Goal: Task Accomplishment & Management: Manage account settings

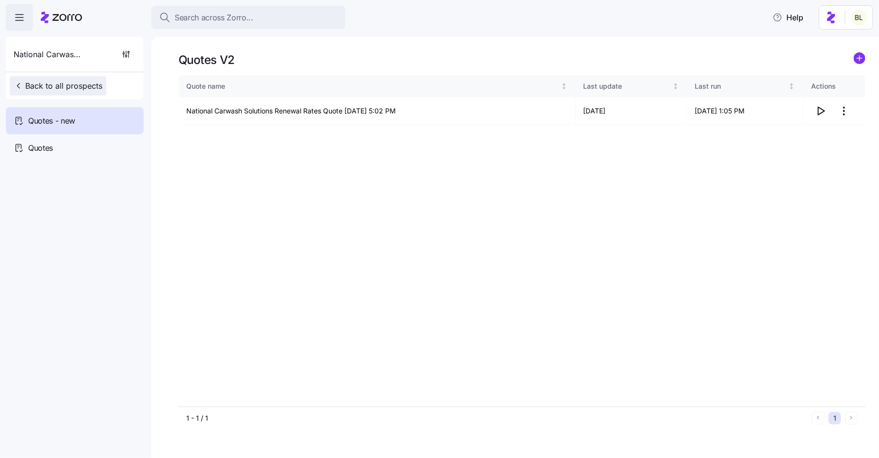
click at [81, 82] on span "Back to all prospects" at bounding box center [58, 86] width 89 height 12
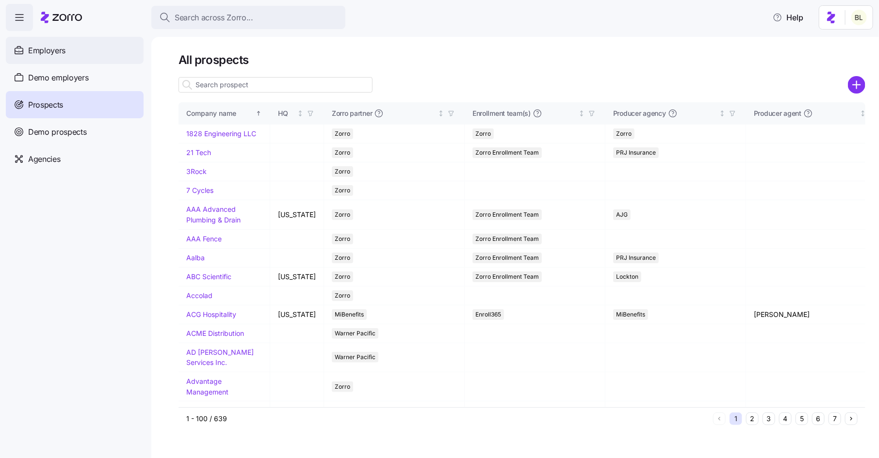
click at [92, 51] on div "Employers" at bounding box center [75, 50] width 138 height 27
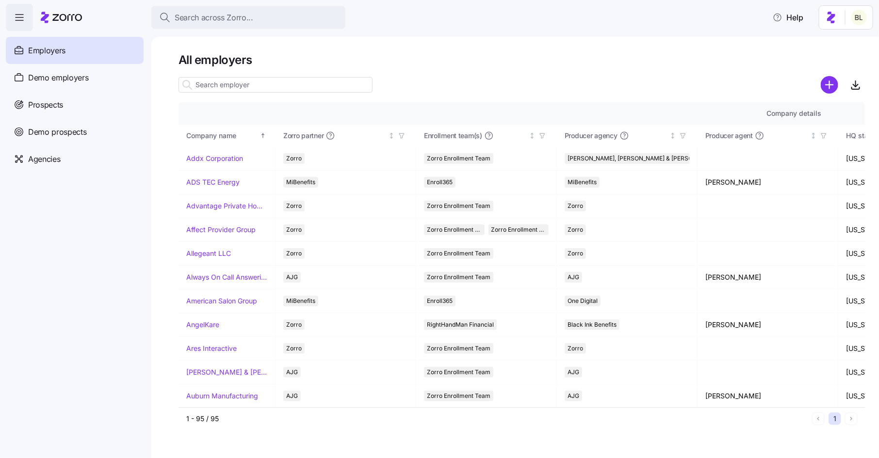
click at [234, 90] on input at bounding box center [276, 85] width 194 height 16
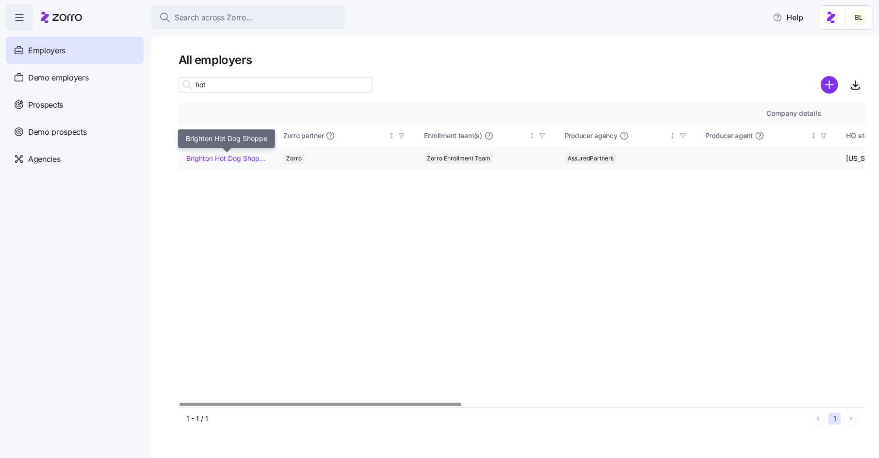
type input "hot"
click at [227, 157] on link "Brighton Hot Dog Shoppe" at bounding box center [226, 159] width 81 height 10
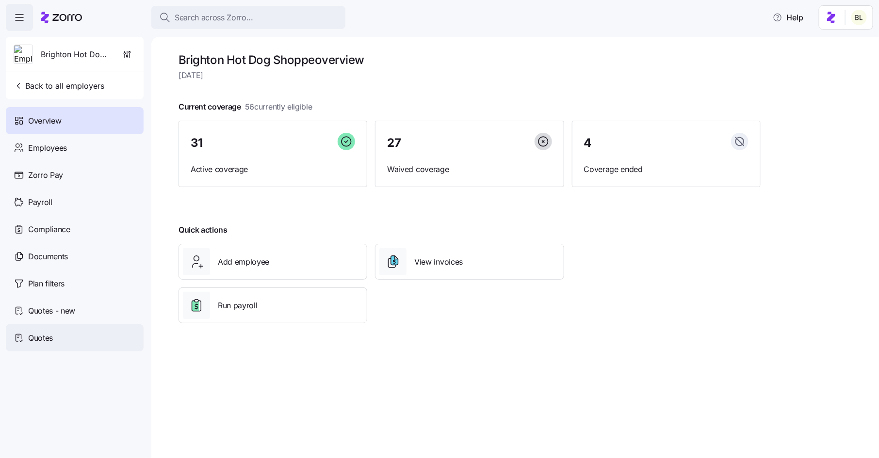
click at [65, 342] on div "Quotes" at bounding box center [75, 338] width 138 height 27
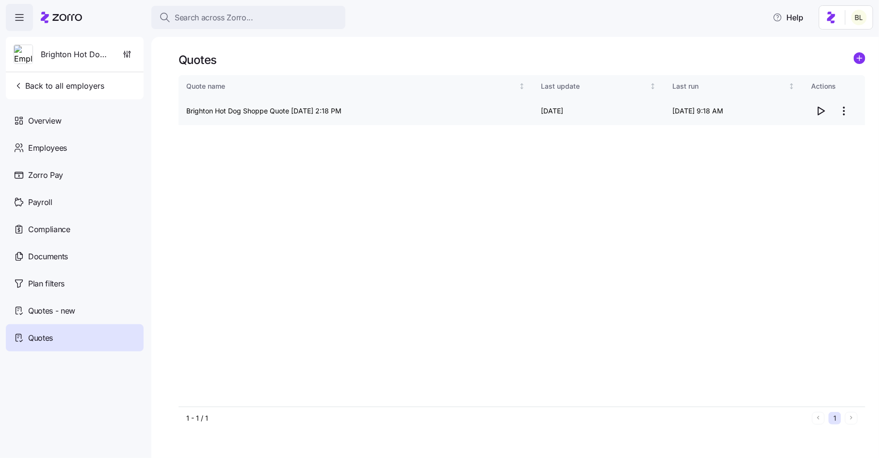
click at [823, 111] on icon "button" at bounding box center [821, 111] width 6 height 8
click at [75, 86] on span "Back to all employers" at bounding box center [59, 86] width 91 height 12
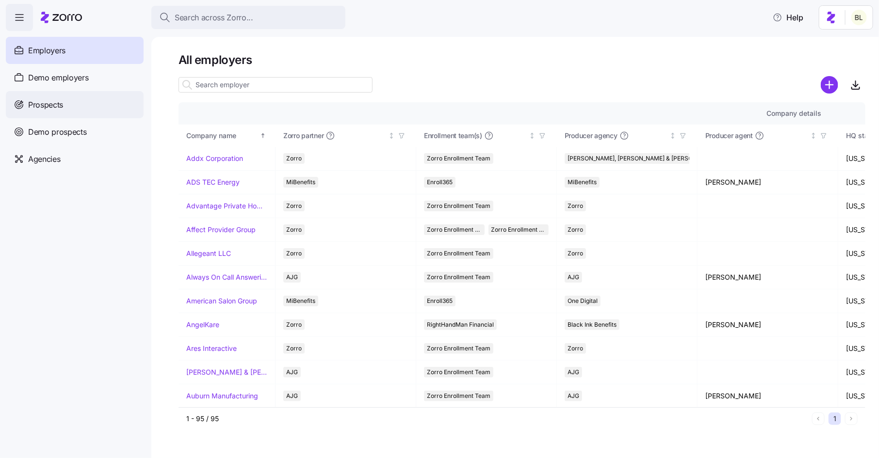
click at [72, 104] on div "Prospects" at bounding box center [75, 104] width 138 height 27
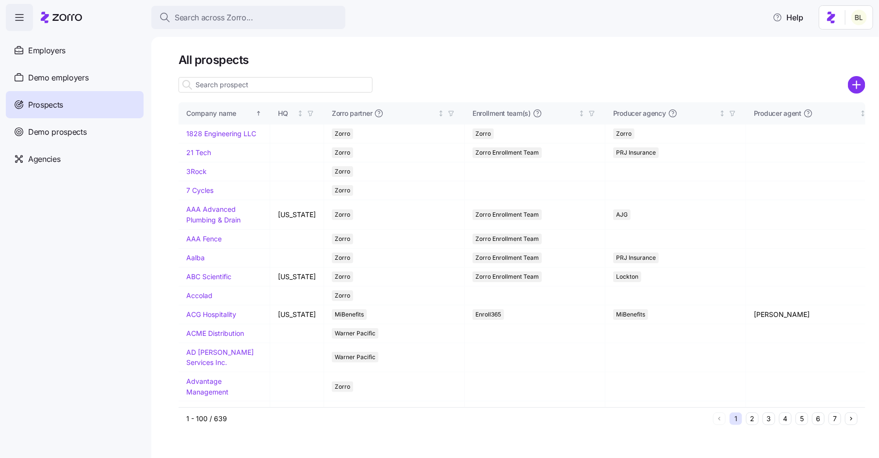
click at [240, 84] on input at bounding box center [276, 85] width 194 height 16
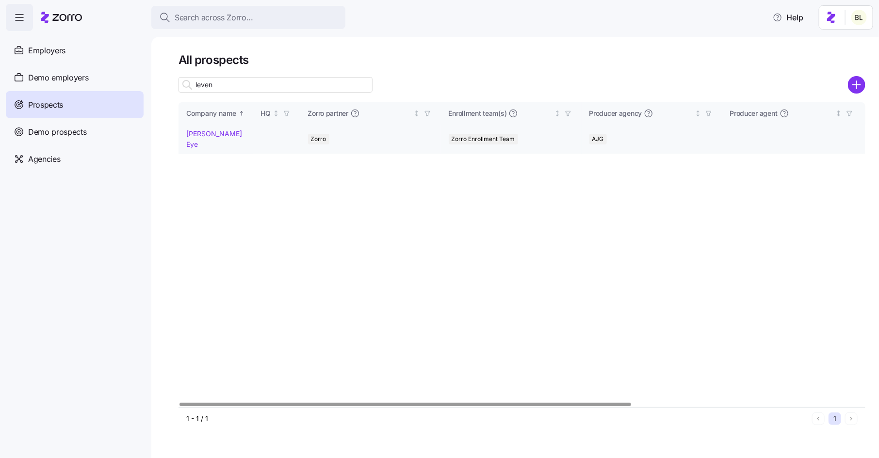
type input "leven"
click at [206, 133] on link "Levenson Eye" at bounding box center [214, 139] width 56 height 19
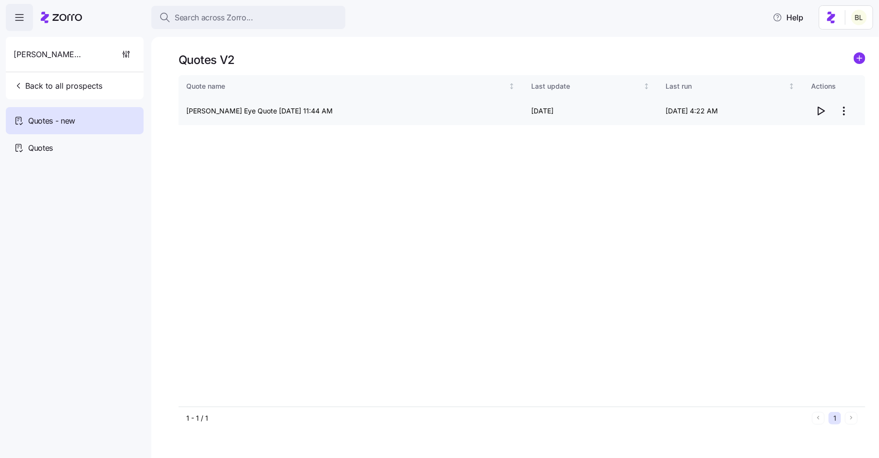
click at [824, 111] on icon "button" at bounding box center [821, 111] width 6 height 8
click at [93, 85] on span "Back to all prospects" at bounding box center [58, 86] width 89 height 12
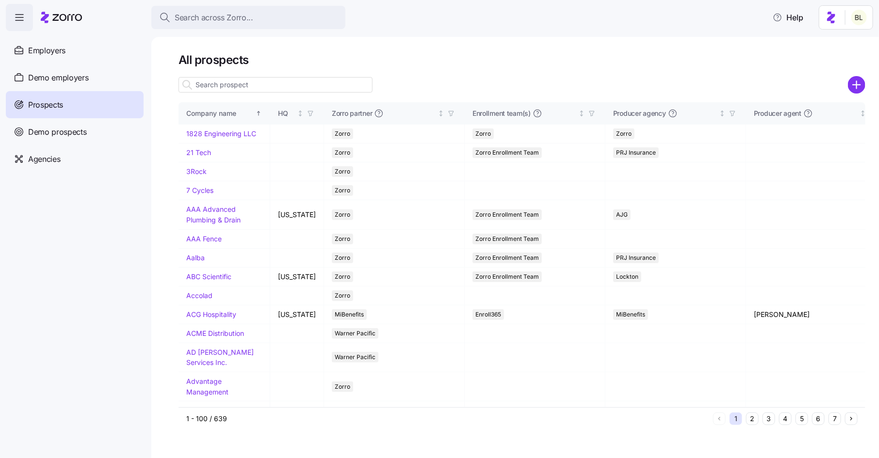
click at [238, 91] on input at bounding box center [276, 85] width 194 height 16
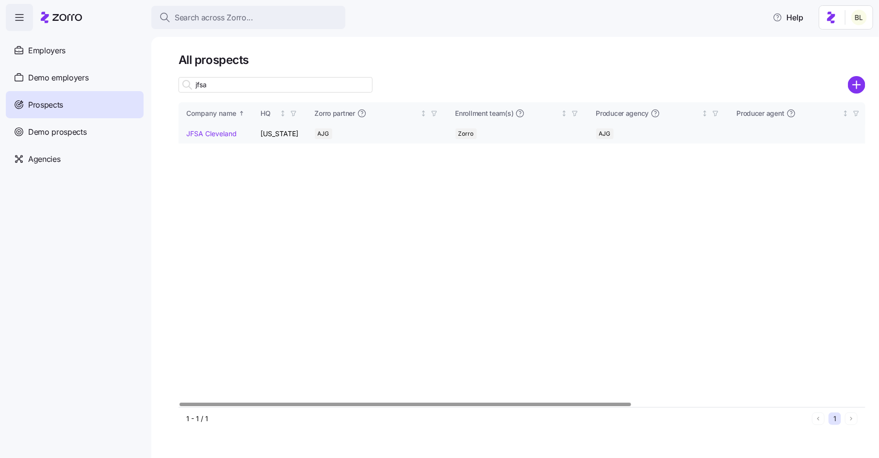
type input "jfsa"
click at [216, 134] on link "JFSA Cleveland" at bounding box center [211, 134] width 50 height 8
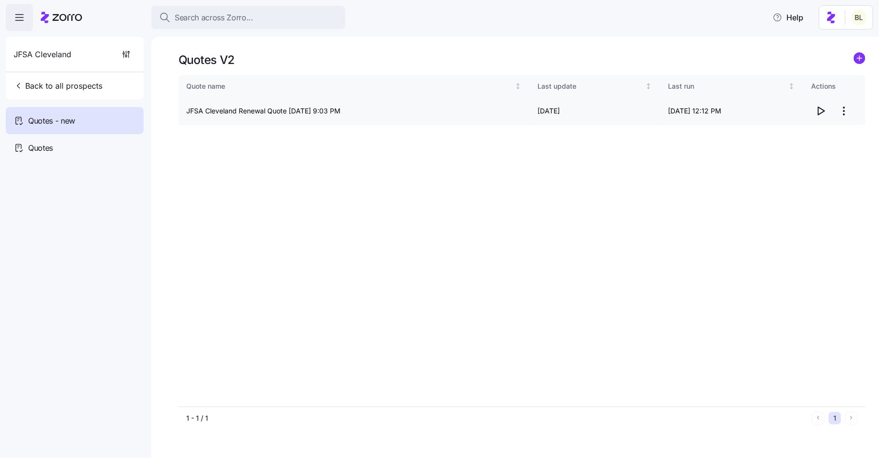
click at [822, 110] on icon "button" at bounding box center [821, 111] width 12 height 12
click at [92, 81] on span "Back to all prospects" at bounding box center [58, 86] width 89 height 12
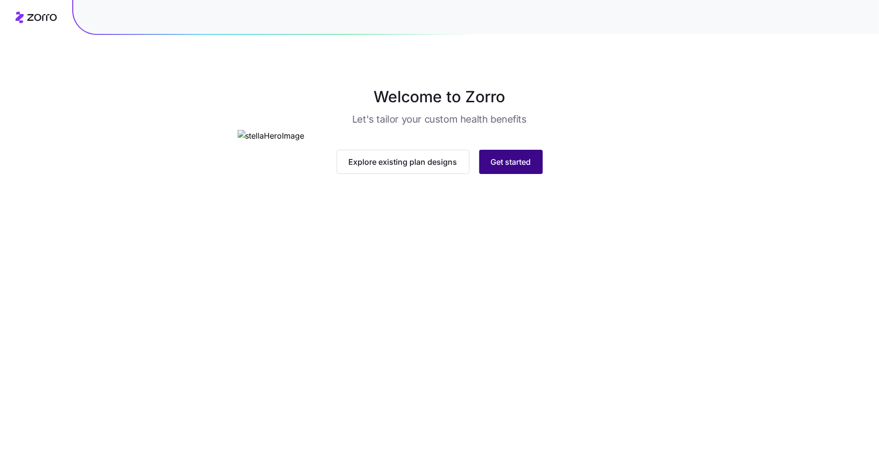
click at [521, 168] on span "Get started" at bounding box center [511, 162] width 40 height 12
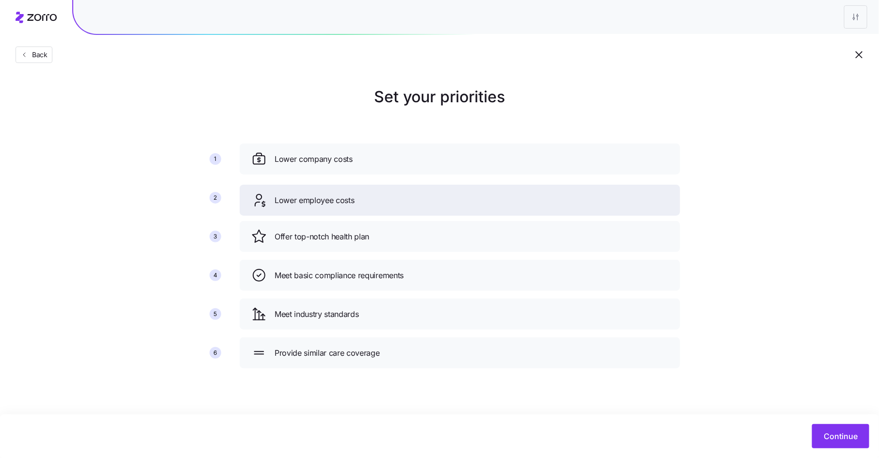
drag, startPoint x: 365, startPoint y: 230, endPoint x: 365, endPoint y: 194, distance: 36.9
click at [365, 194] on div "Lower employee costs" at bounding box center [459, 201] width 417 height 16
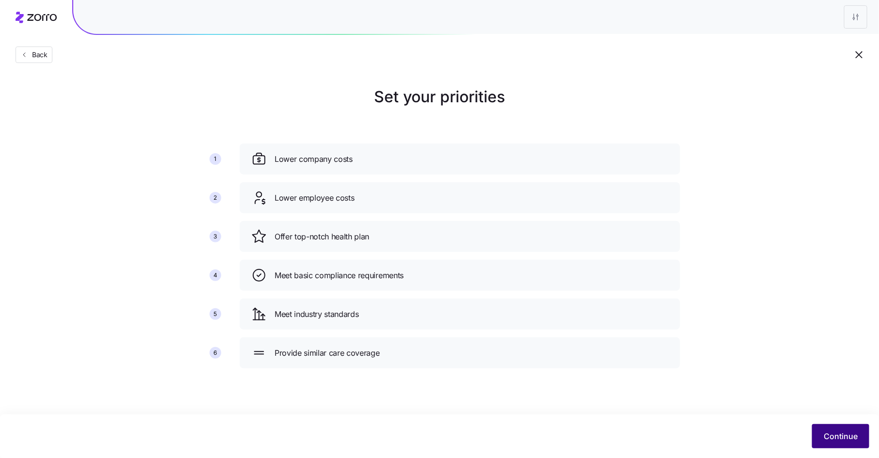
click at [827, 440] on span "Continue" at bounding box center [841, 437] width 34 height 12
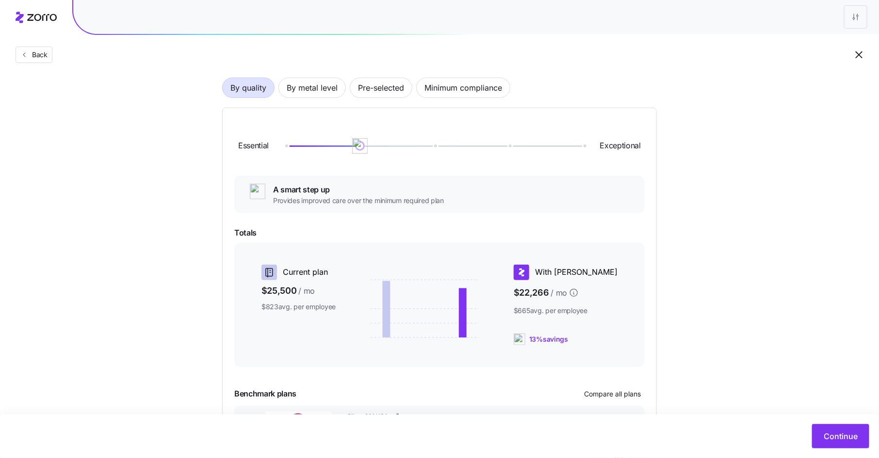
scroll to position [64, 0]
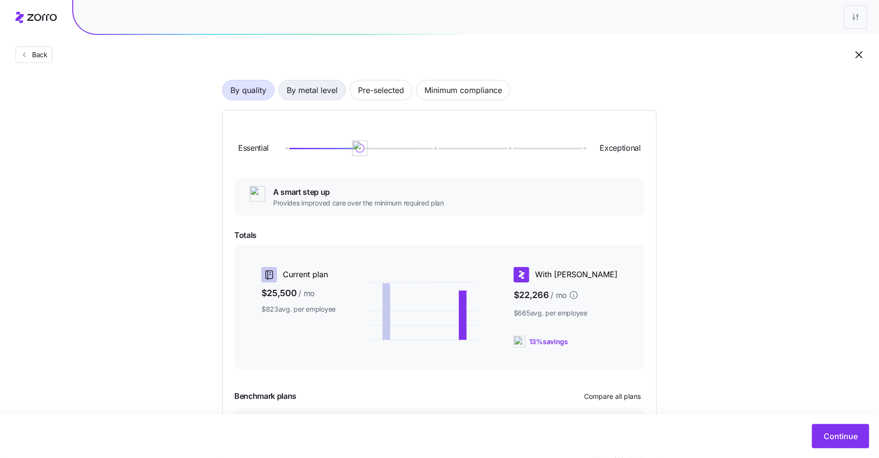
click at [320, 90] on span "By metal level" at bounding box center [312, 90] width 51 height 19
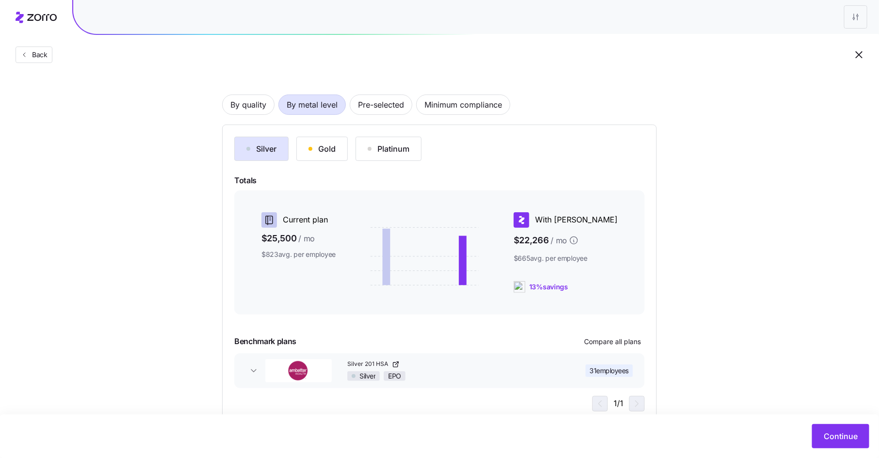
scroll to position [51, 0]
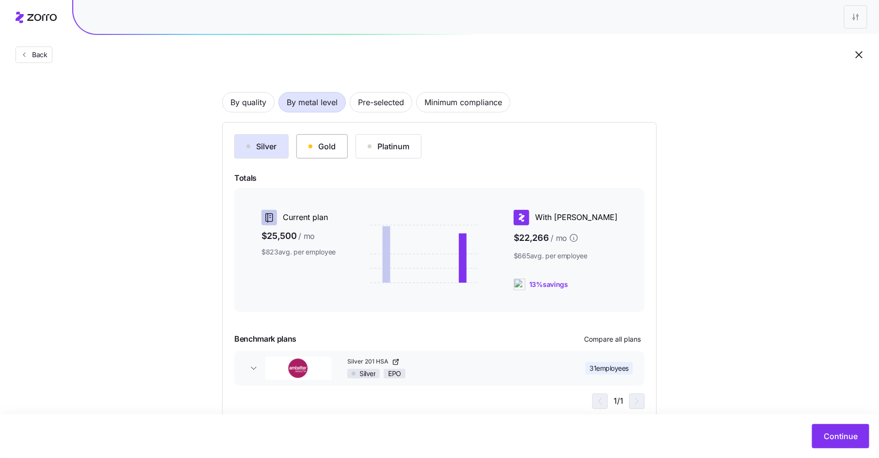
click at [331, 151] on div "Gold" at bounding box center [322, 147] width 27 height 12
click at [265, 146] on div "Silver" at bounding box center [261, 147] width 30 height 12
click at [597, 349] on div "Silver Gold Platinum Totals Current plan $25,500 / mo $823 avg. per employee Wi…" at bounding box center [439, 271] width 410 height 275
click at [597, 339] on span "Compare all plans" at bounding box center [612, 340] width 57 height 10
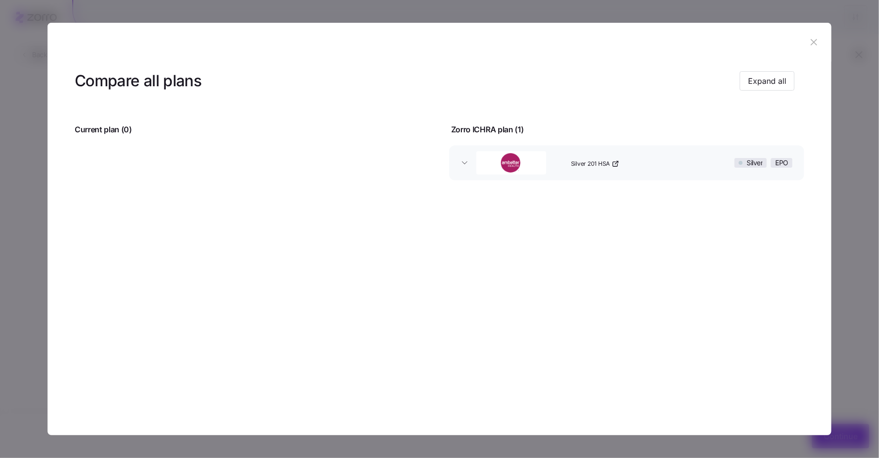
click at [812, 41] on icon "button" at bounding box center [814, 42] width 6 height 6
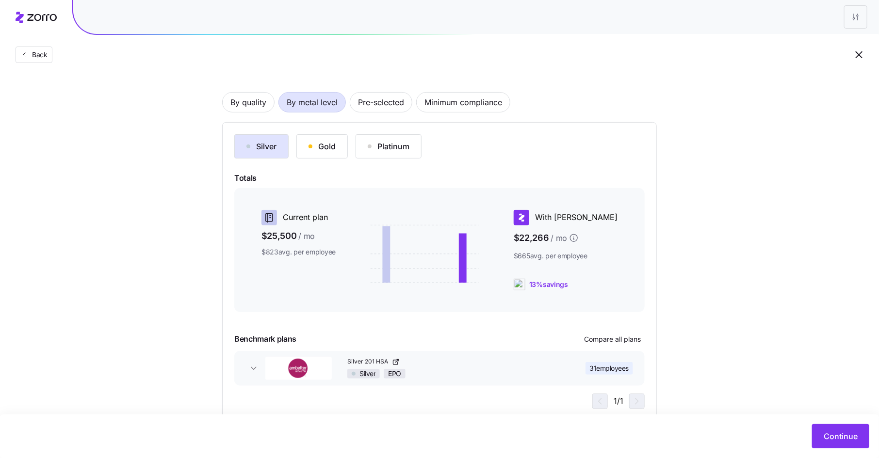
click at [713, 172] on div "Choose a plan matching strategy By quality By metal level Pre-selected Minimum …" at bounding box center [439, 228] width 879 height 388
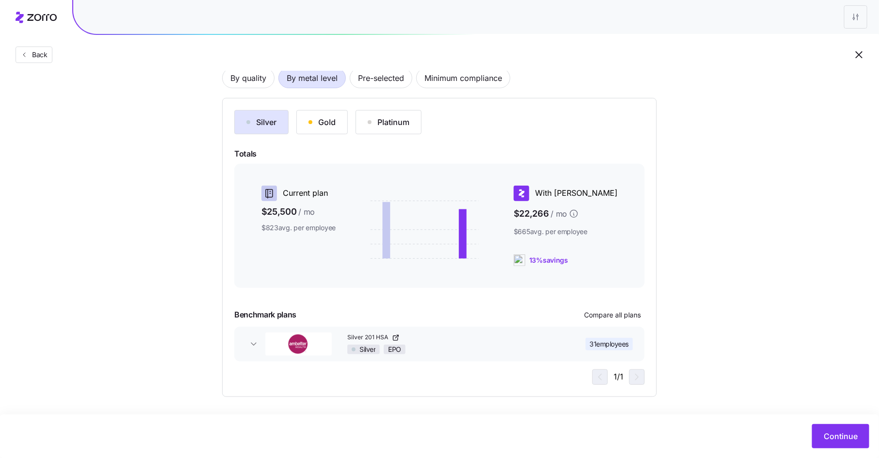
scroll to position [62, 0]
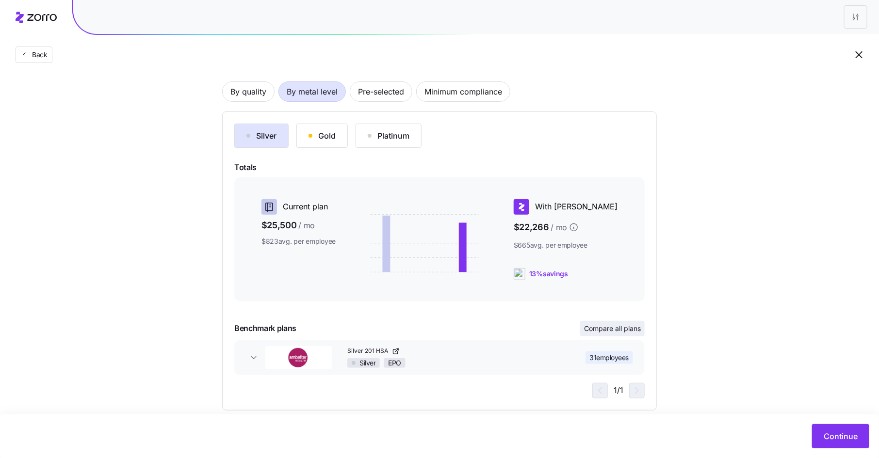
click at [610, 331] on span "Compare all plans" at bounding box center [612, 329] width 57 height 10
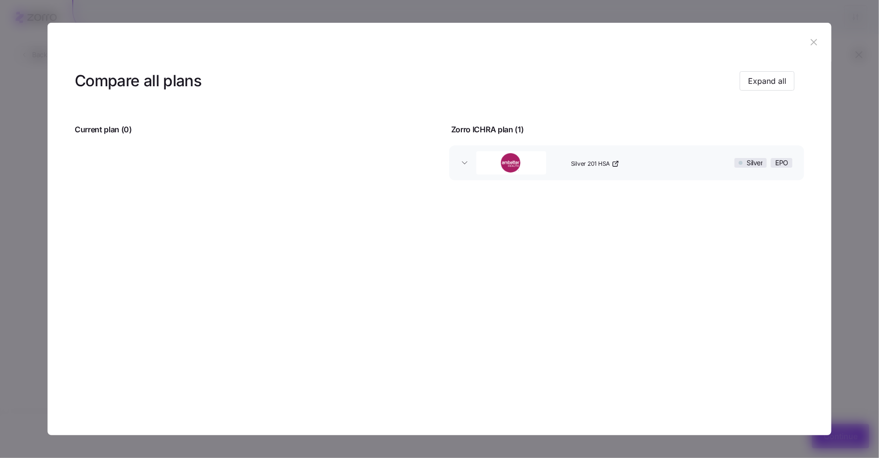
click at [465, 155] on button "Silver 201 HSA Silver EPO" at bounding box center [626, 163] width 355 height 35
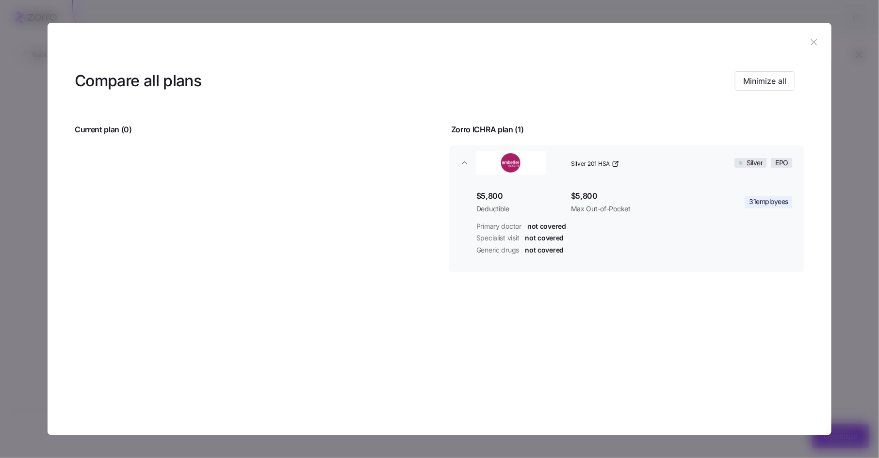
click at [814, 41] on icon "button" at bounding box center [814, 42] width 11 height 11
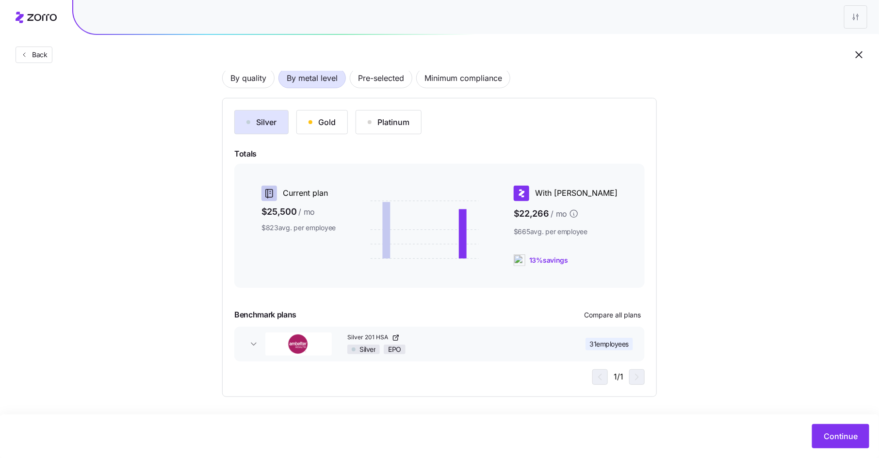
scroll to position [76, 0]
click at [841, 435] on span "Continue" at bounding box center [841, 437] width 34 height 12
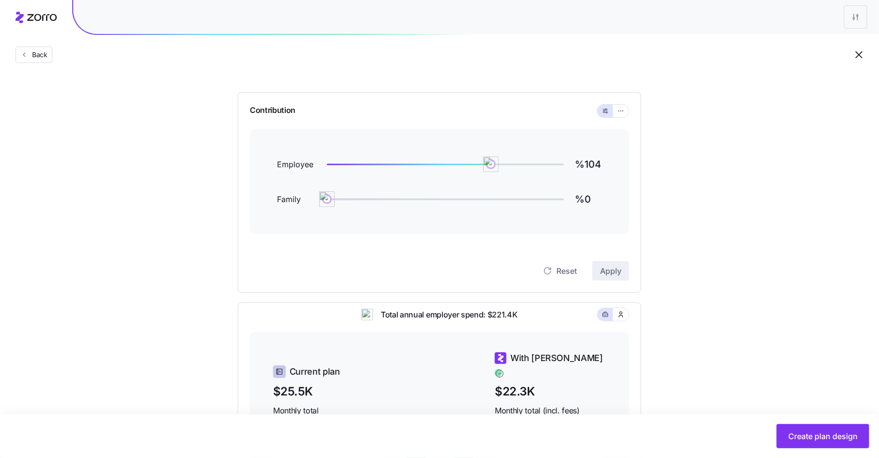
scroll to position [63, 0]
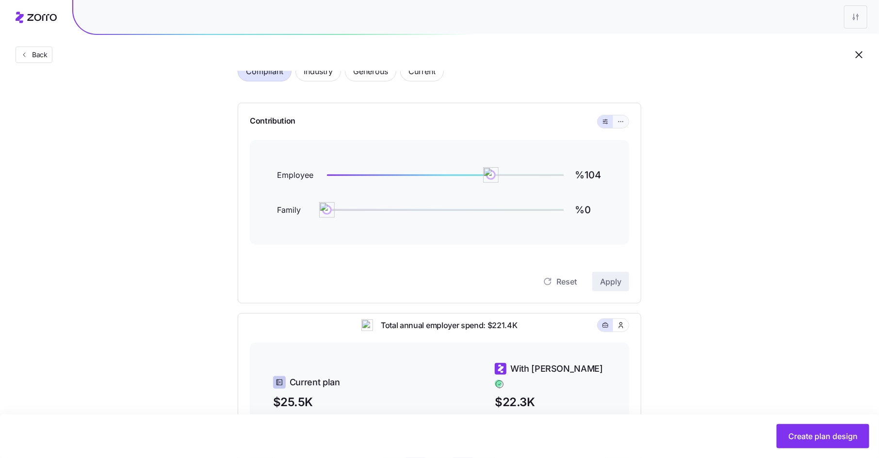
click at [620, 122] on icon "button" at bounding box center [620, 122] width 7 height 12
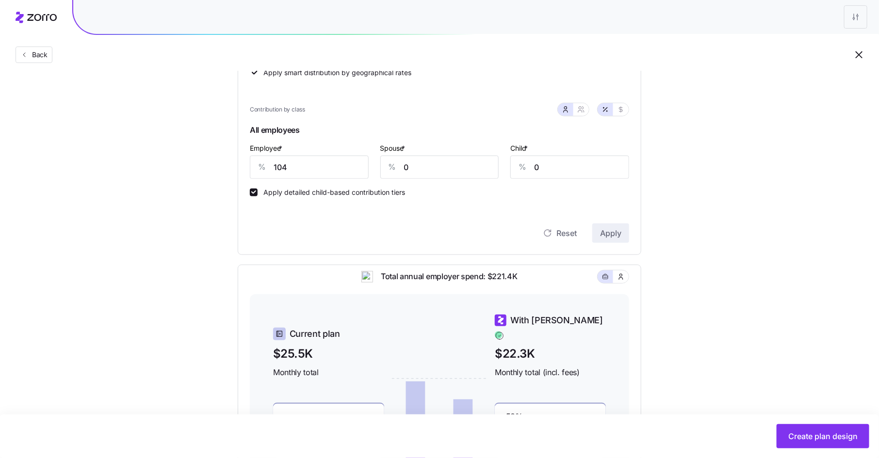
scroll to position [217, 0]
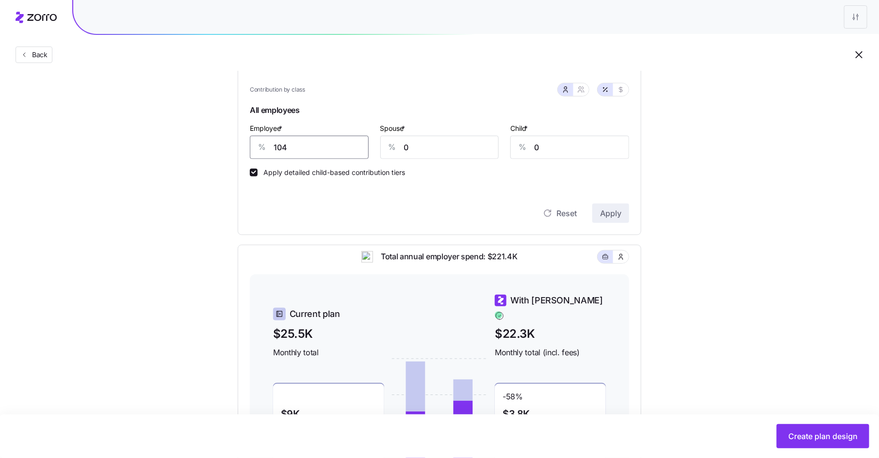
drag, startPoint x: 289, startPoint y: 147, endPoint x: 261, endPoint y: 146, distance: 27.2
click at [261, 146] on div "% 104" at bounding box center [309, 147] width 119 height 23
type input "70"
type input "50"
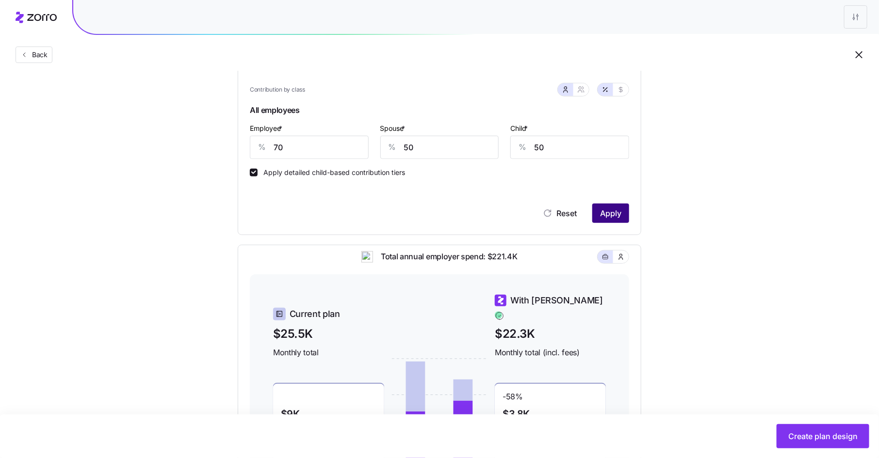
click at [614, 211] on span "Apply" at bounding box center [610, 214] width 21 height 12
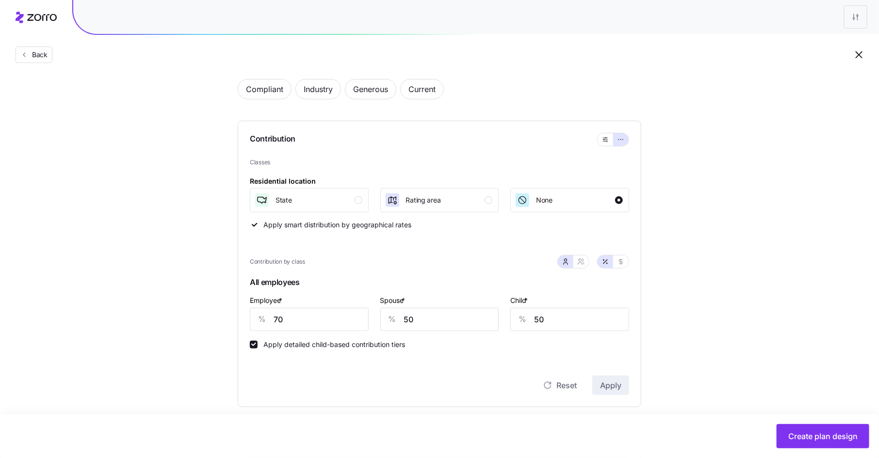
scroll to position [0, 0]
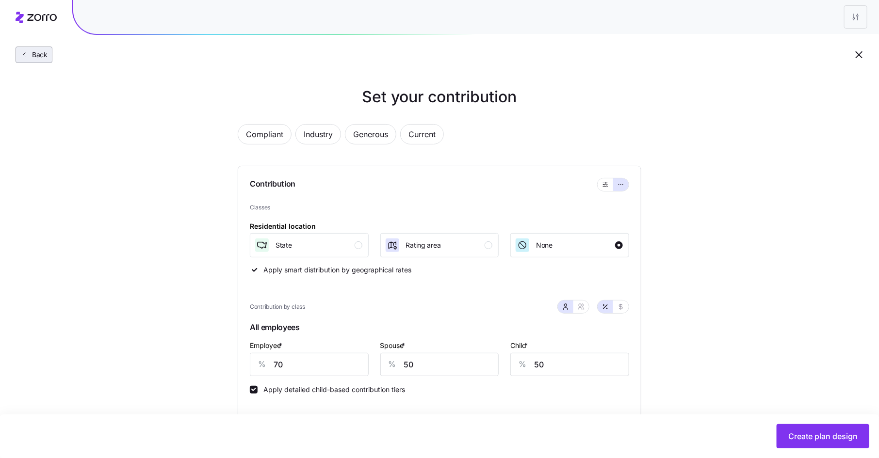
click at [40, 59] on span "Back" at bounding box center [37, 55] width 19 height 10
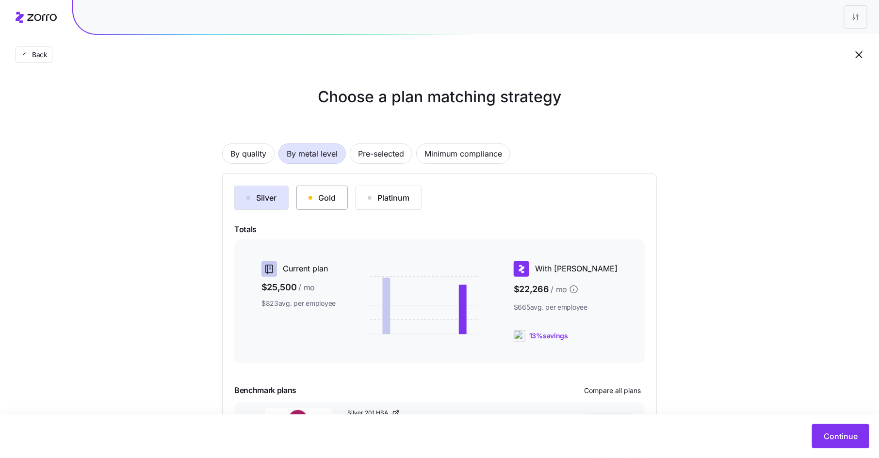
click at [336, 195] on button "Gold" at bounding box center [321, 198] width 51 height 24
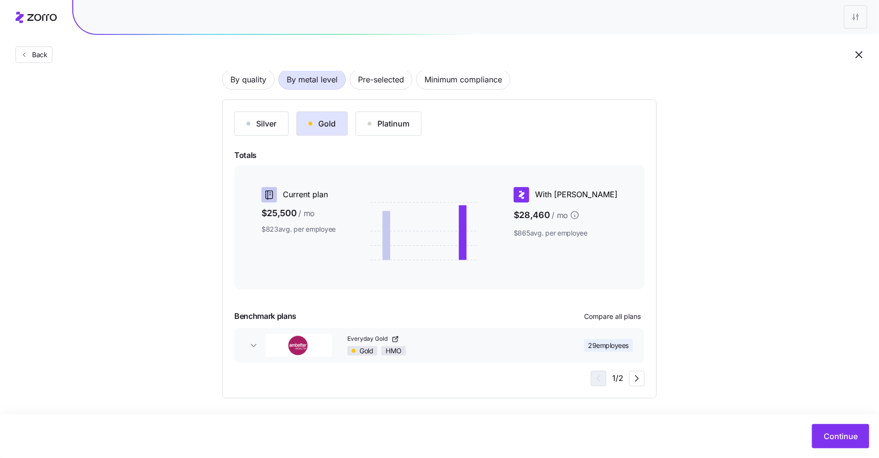
scroll to position [76, 0]
click at [836, 434] on span "Continue" at bounding box center [841, 437] width 34 height 12
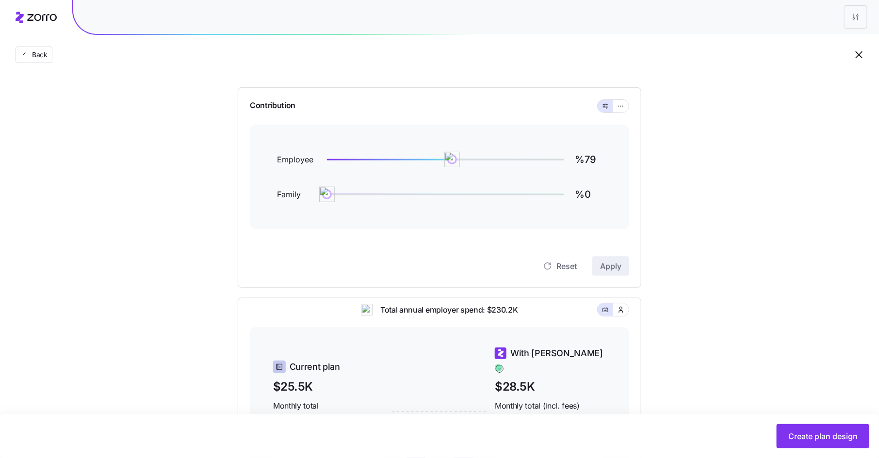
scroll to position [68, 0]
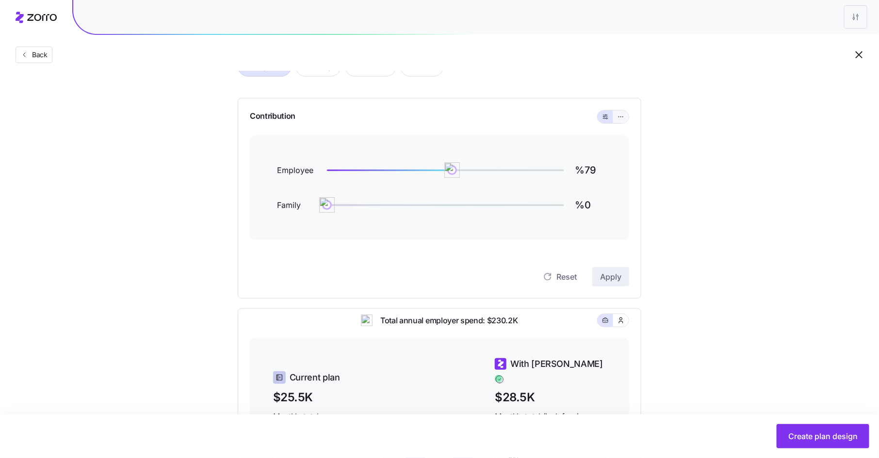
click at [617, 119] on button "button" at bounding box center [621, 117] width 16 height 13
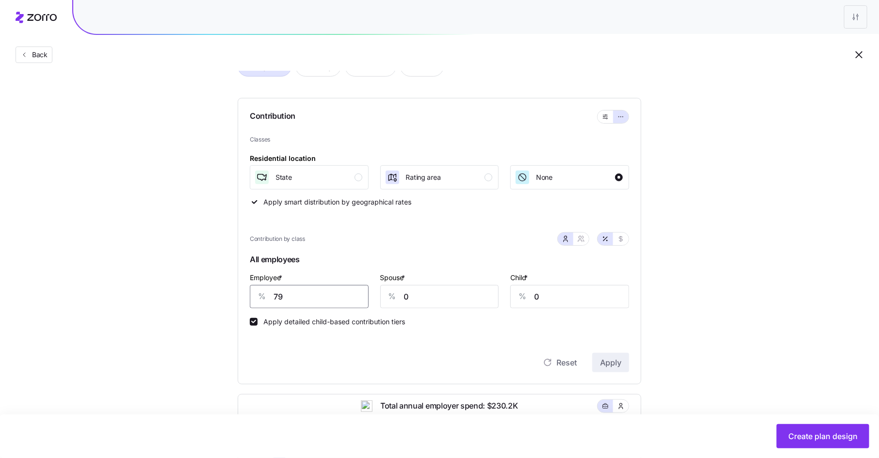
click at [278, 295] on input "79" at bounding box center [309, 296] width 119 height 23
type input "80"
type input "60"
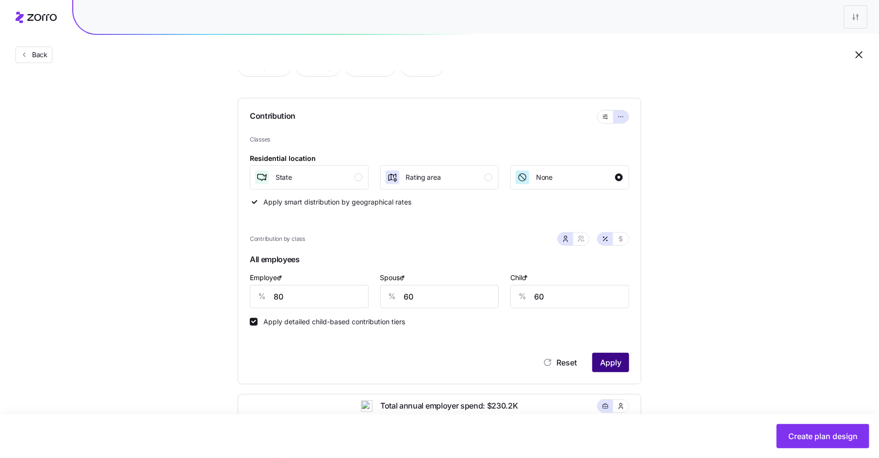
click at [610, 365] on span "Apply" at bounding box center [610, 363] width 21 height 12
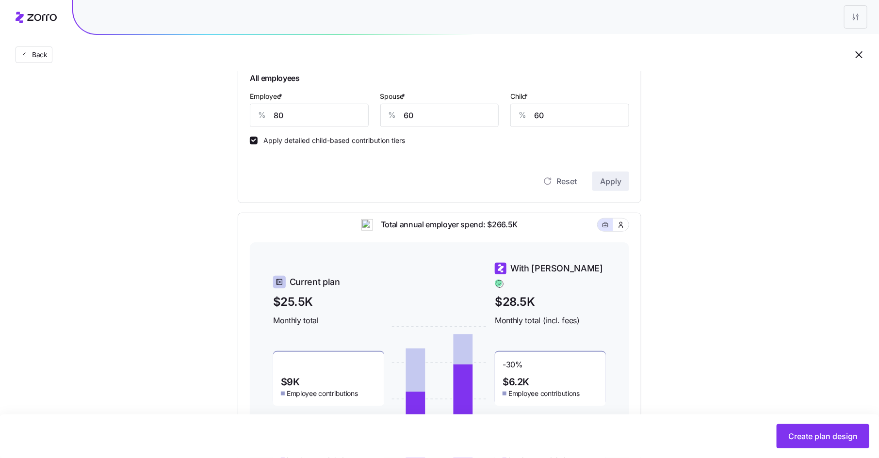
scroll to position [244, 0]
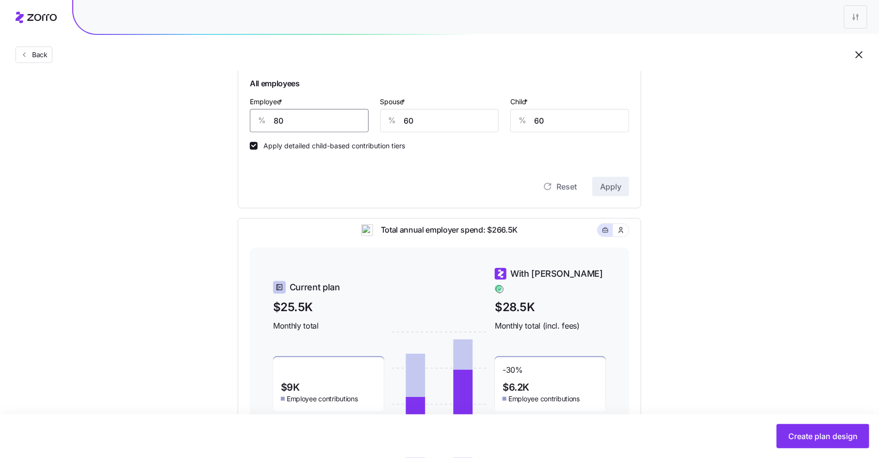
click at [280, 123] on input "80" at bounding box center [309, 120] width 119 height 23
type input "70"
type input "50"
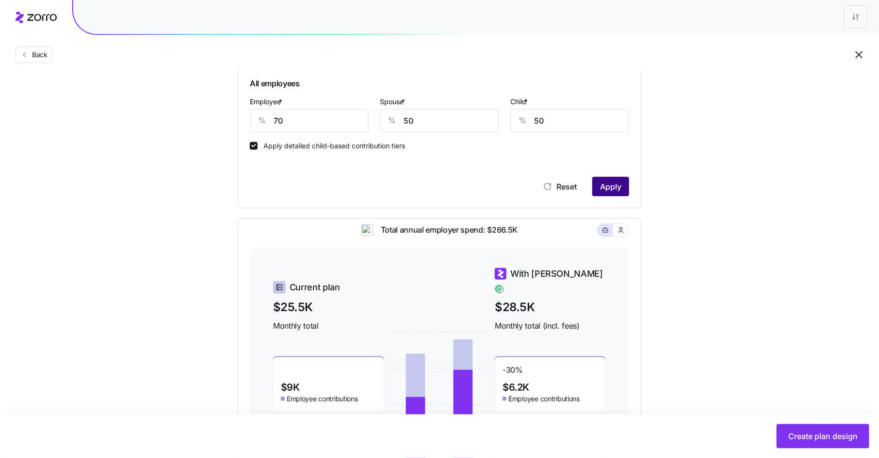
click at [625, 186] on button "Apply" at bounding box center [610, 186] width 37 height 19
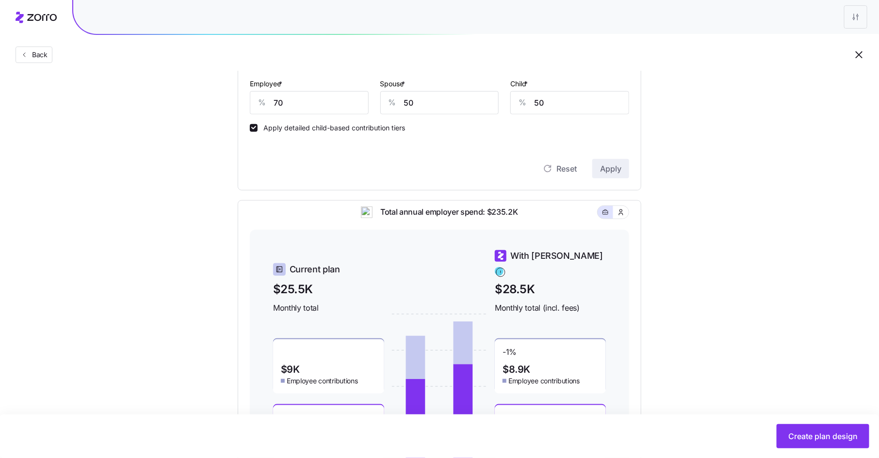
scroll to position [256, 0]
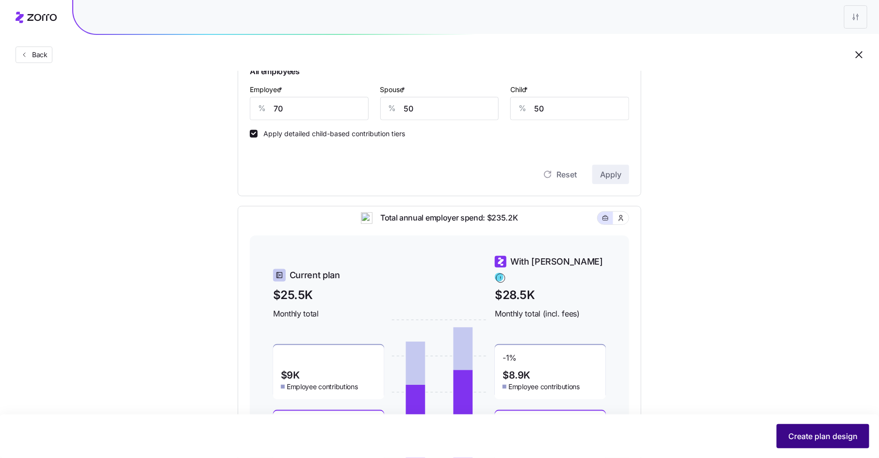
click at [805, 433] on span "Create plan design" at bounding box center [822, 437] width 69 height 12
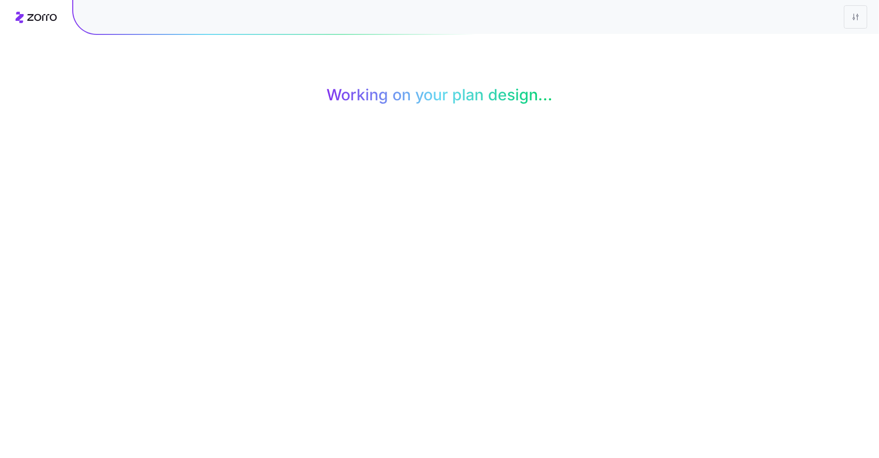
scroll to position [0, 0]
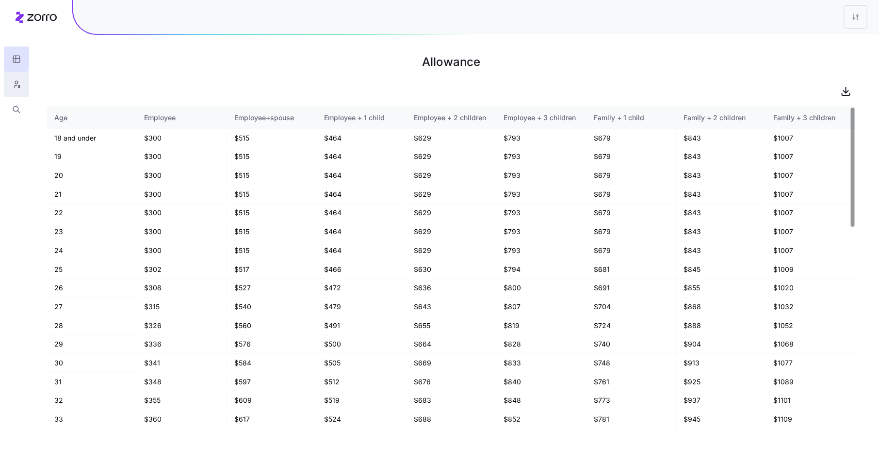
click at [19, 82] on icon "button" at bounding box center [16, 85] width 9 height 10
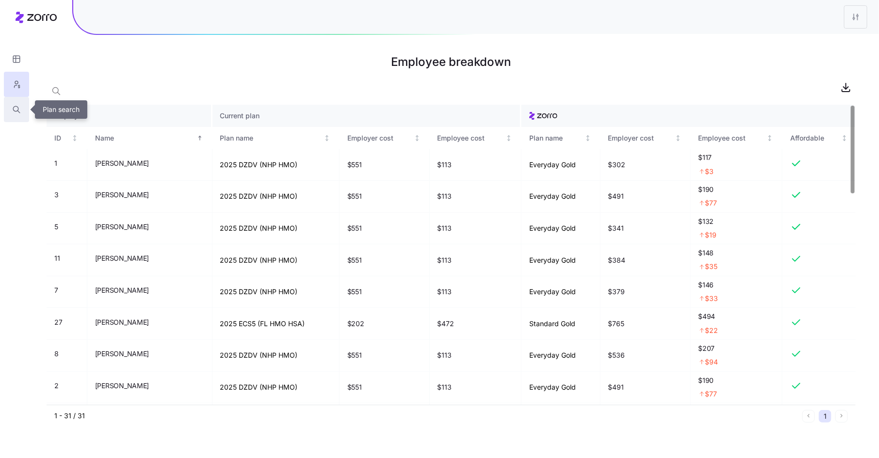
click at [19, 107] on icon "button" at bounding box center [16, 110] width 9 height 10
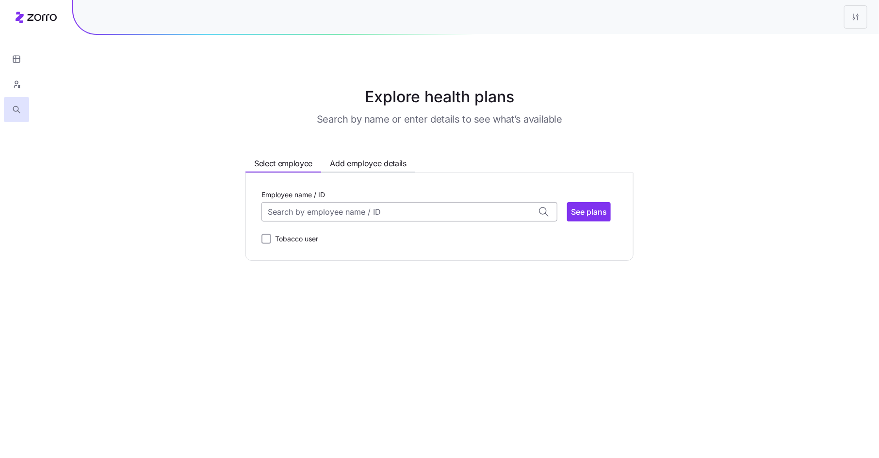
click at [401, 207] on input "Employee name / ID" at bounding box center [409, 211] width 296 height 19
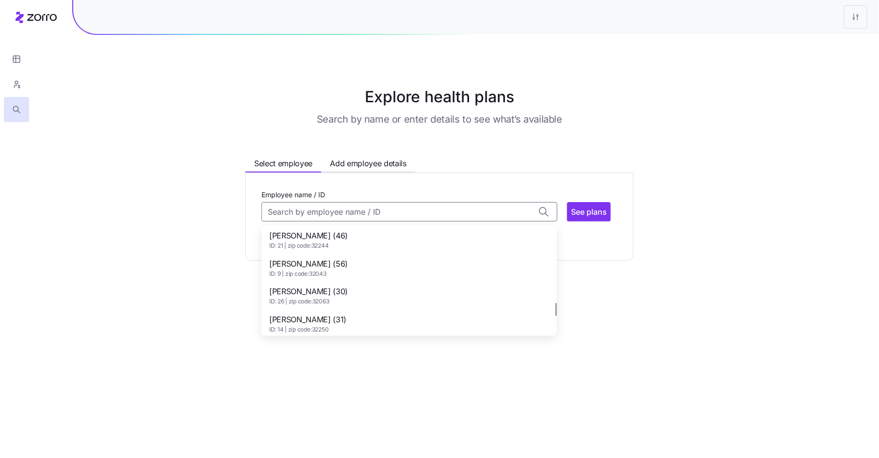
scroll to position [631, 0]
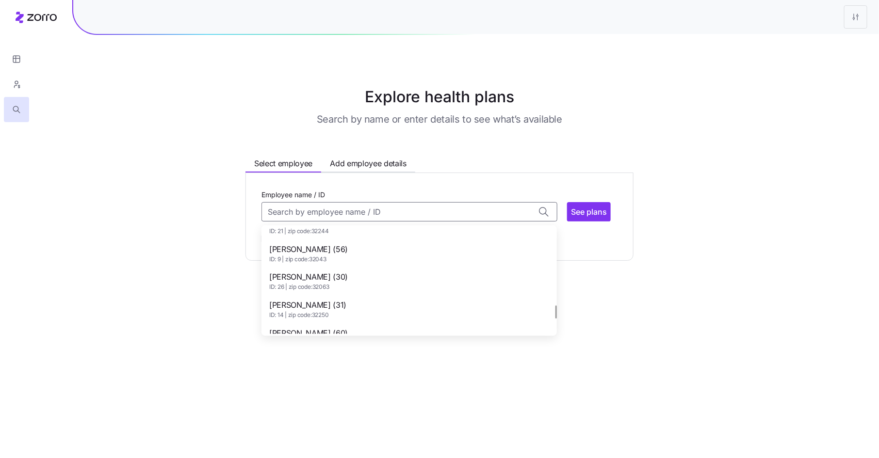
click at [392, 268] on div "SAMANTHA RIVERA (30) ID: 26 | zip code: 32063" at bounding box center [409, 281] width 292 height 28
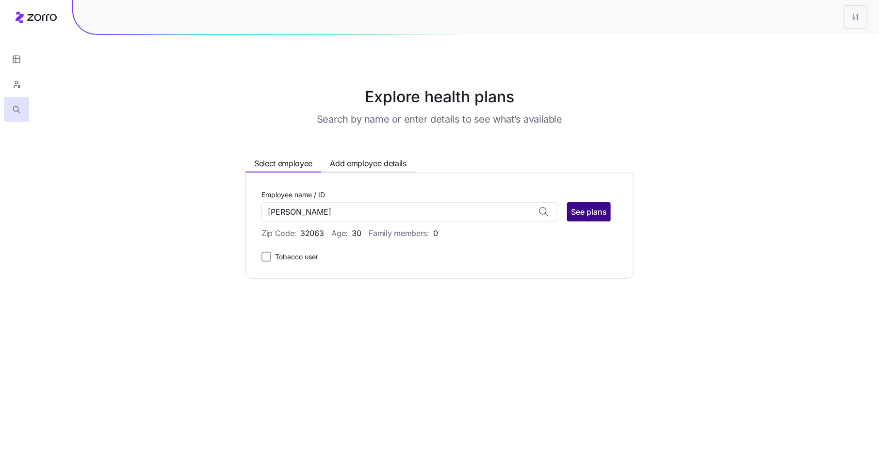
click at [590, 213] on span "See plans" at bounding box center [589, 212] width 36 height 12
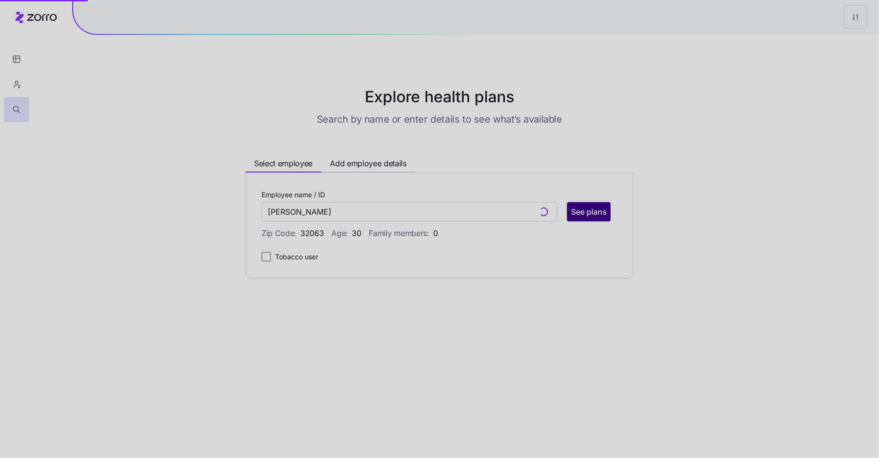
type input "SAMANTHA RIVERA (ID: 26)"
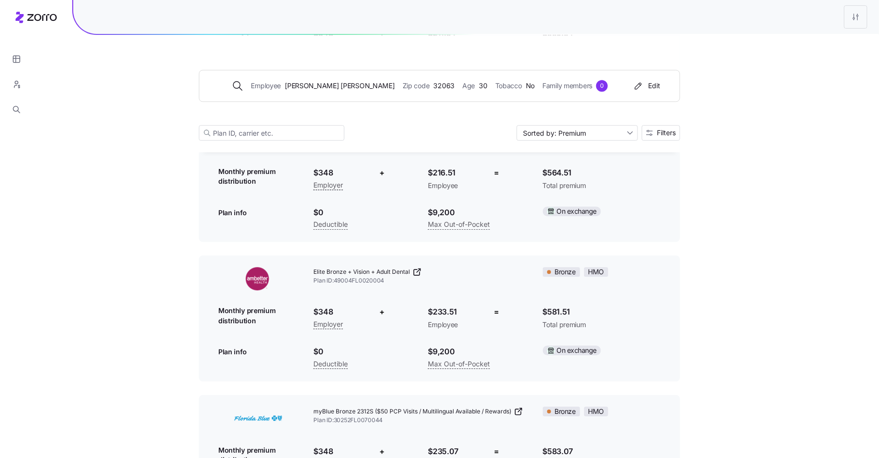
scroll to position [1215, 0]
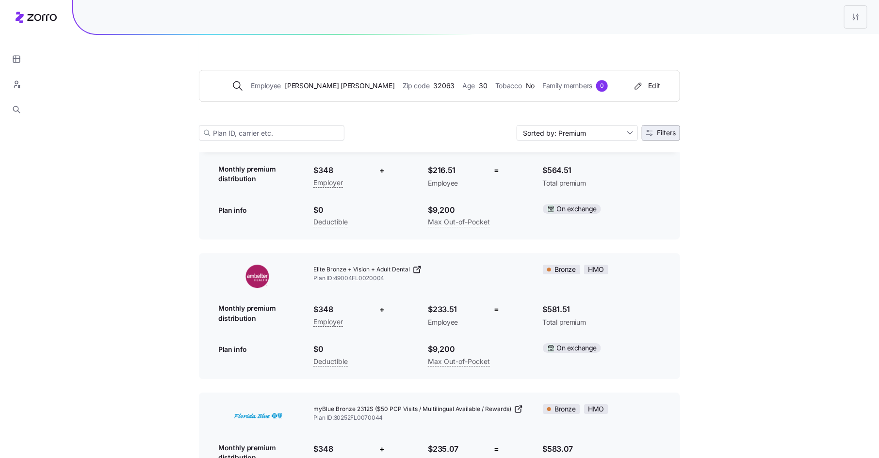
click at [669, 134] on span "Filters" at bounding box center [666, 133] width 19 height 7
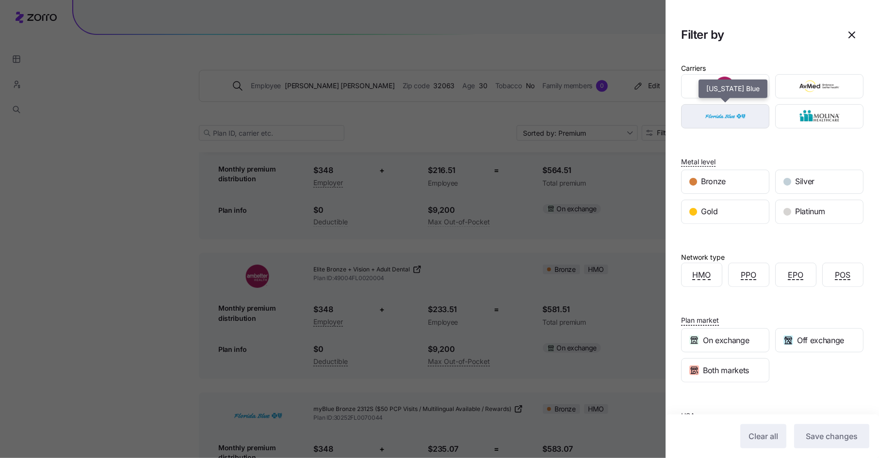
click at [749, 118] on img "button" at bounding box center [725, 116] width 71 height 19
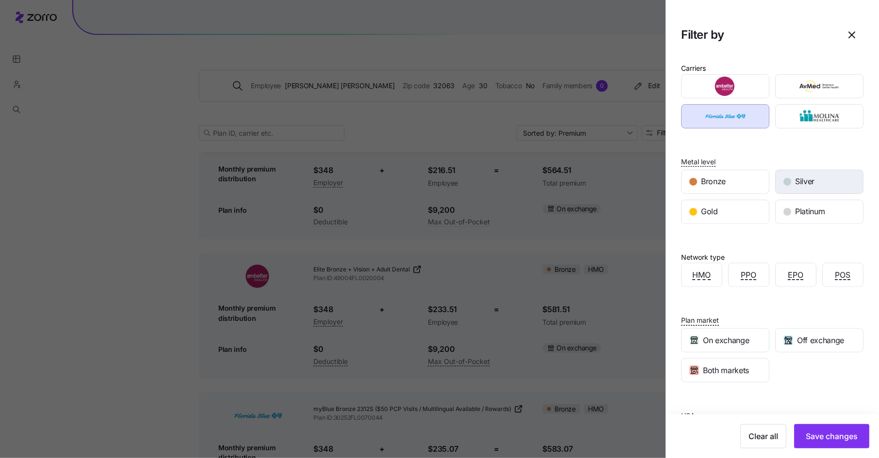
click at [790, 184] on div "Silver" at bounding box center [819, 181] width 87 height 23
click at [832, 437] on span "Save changes" at bounding box center [832, 437] width 52 height 12
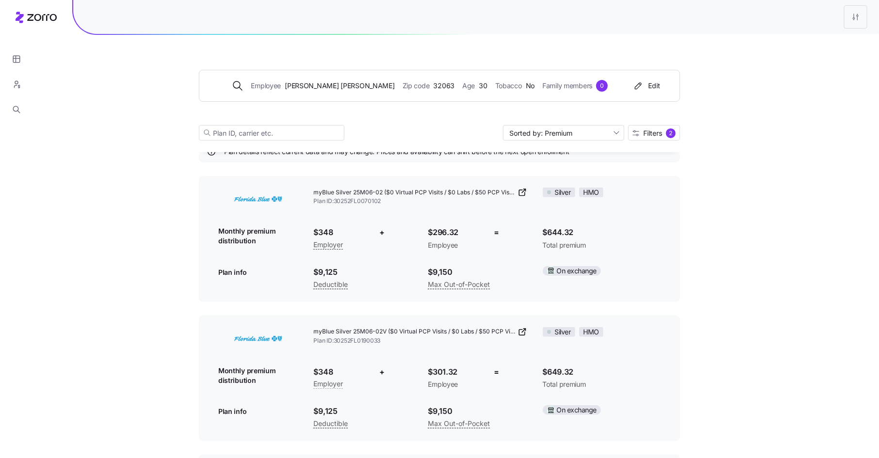
scroll to position [0, 0]
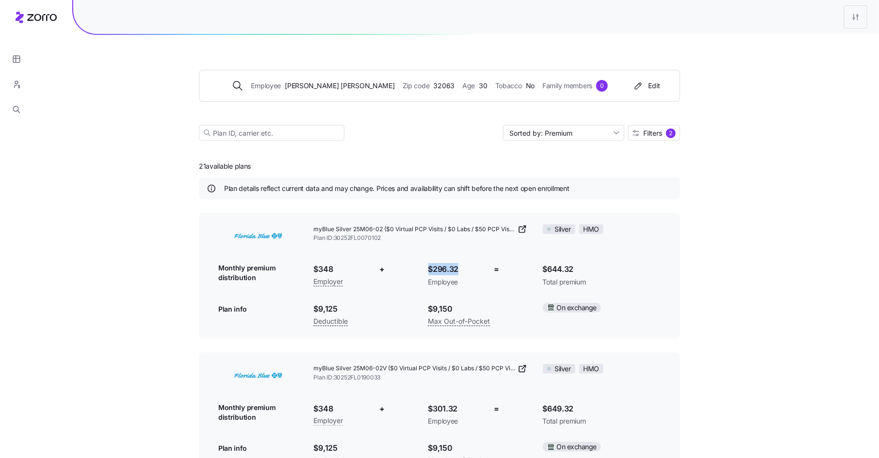
drag, startPoint x: 430, startPoint y: 269, endPoint x: 459, endPoint y: 268, distance: 29.6
click at [459, 268] on span "$296.32" at bounding box center [453, 269] width 51 height 12
click at [470, 272] on span "$296.32" at bounding box center [453, 269] width 51 height 12
click at [656, 135] on span "Filters" at bounding box center [652, 133] width 19 height 7
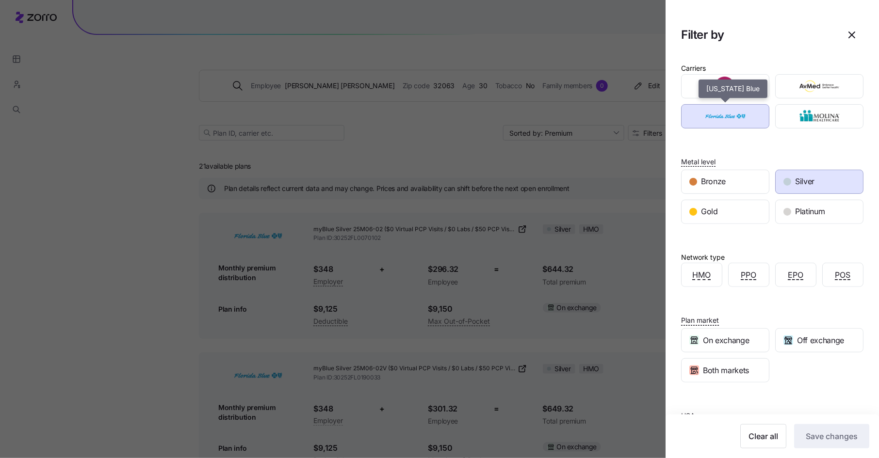
click at [739, 112] on img "button" at bounding box center [725, 116] width 71 height 19
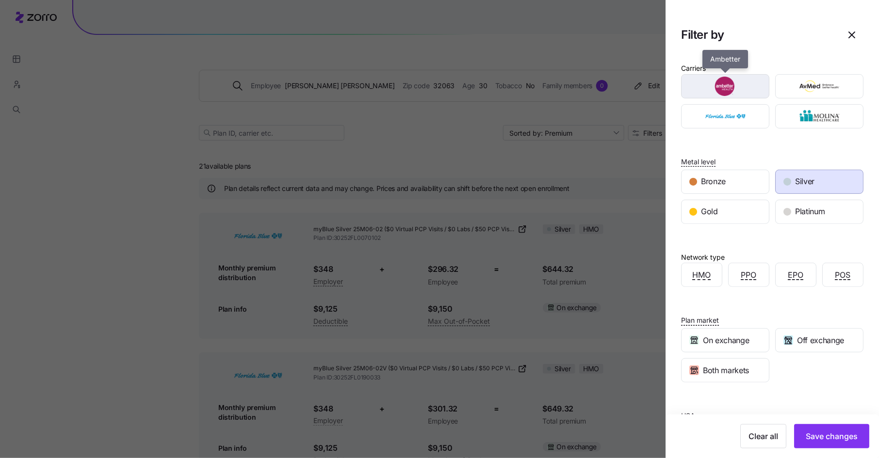
click at [749, 84] on img "button" at bounding box center [725, 86] width 71 height 19
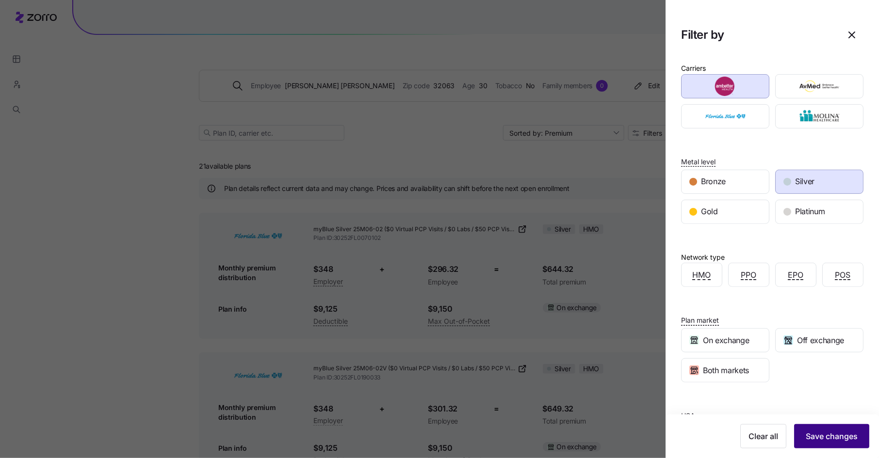
click at [833, 438] on span "Save changes" at bounding box center [832, 437] width 52 height 12
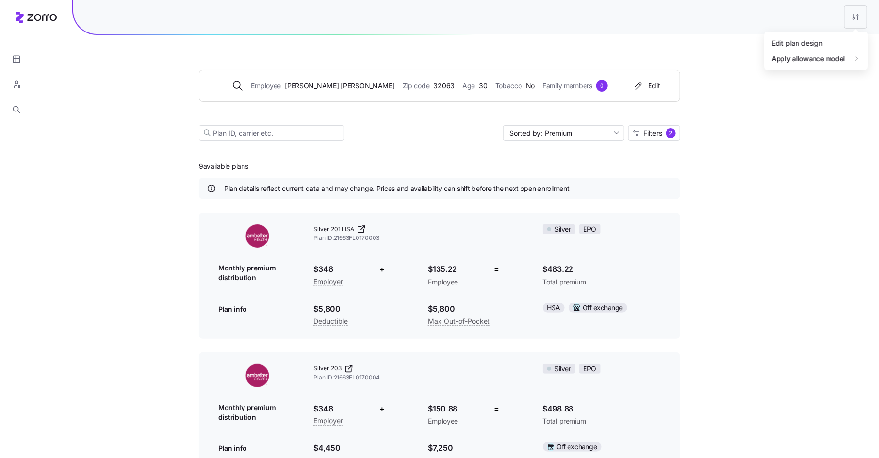
click at [843, 40] on div "Edit plan design" at bounding box center [816, 43] width 97 height 16
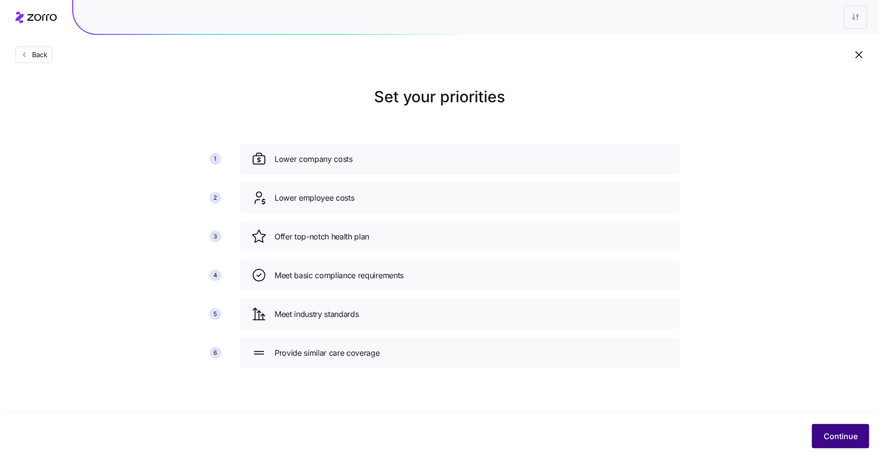
click at [837, 434] on span "Continue" at bounding box center [841, 437] width 34 height 12
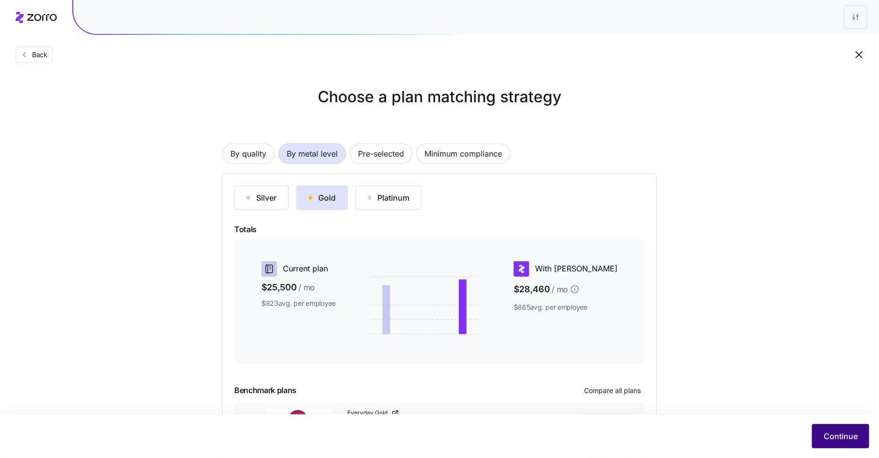
click at [838, 434] on span "Continue" at bounding box center [841, 437] width 34 height 12
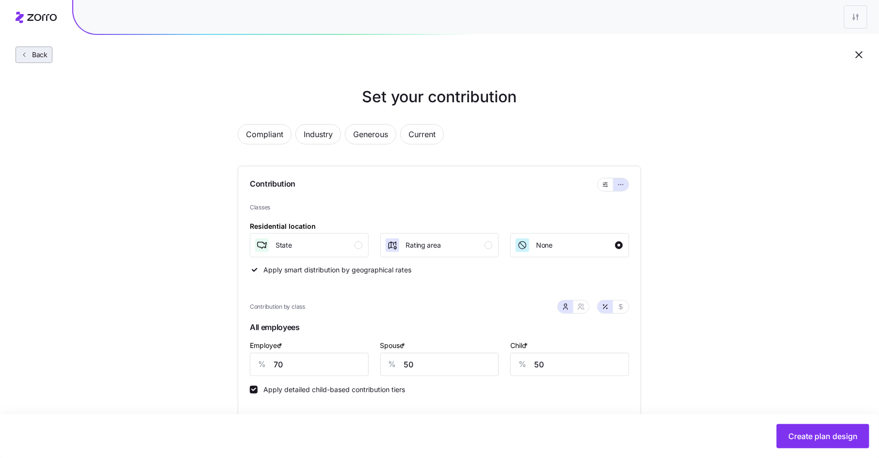
click at [32, 54] on span "Back" at bounding box center [37, 55] width 19 height 10
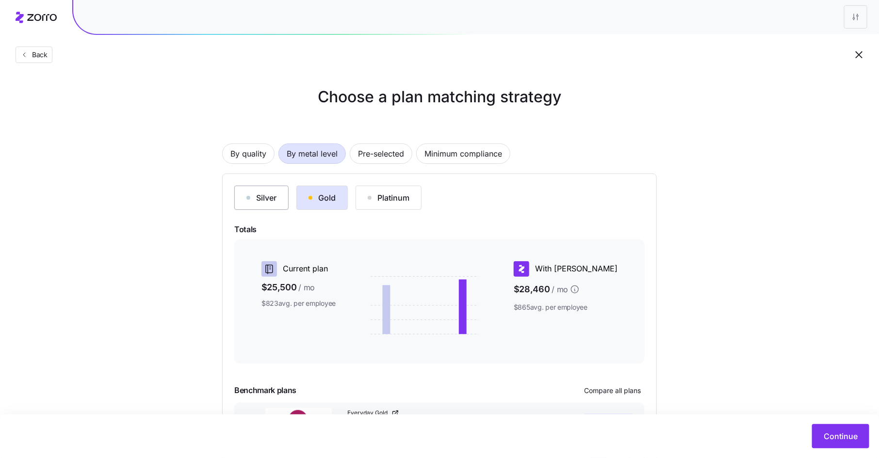
click at [262, 195] on div "Silver" at bounding box center [261, 198] width 30 height 12
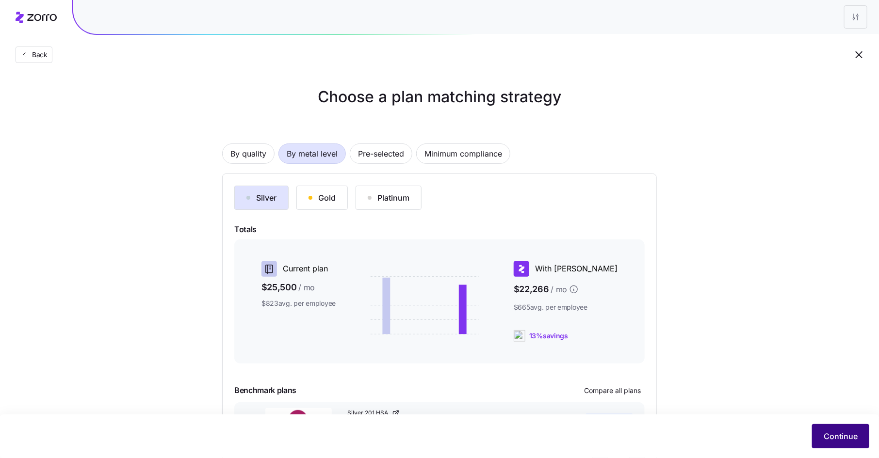
click at [834, 434] on span "Continue" at bounding box center [841, 437] width 34 height 12
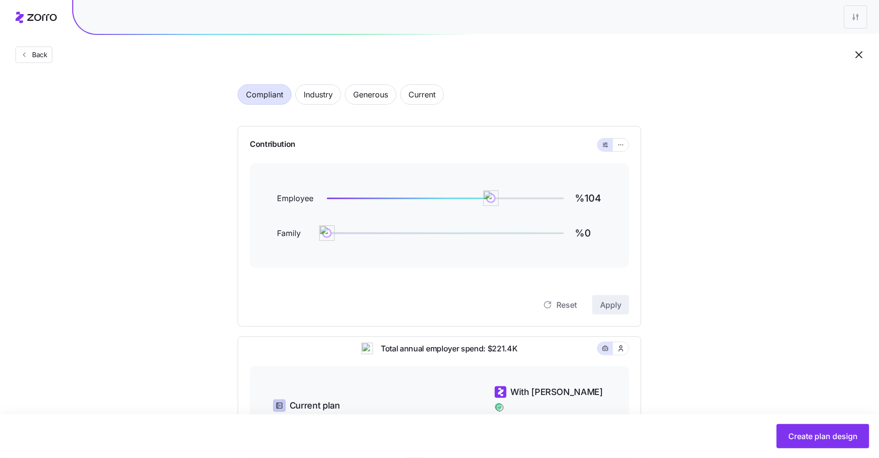
scroll to position [38, 0]
click at [624, 144] on icon "button" at bounding box center [620, 147] width 7 height 12
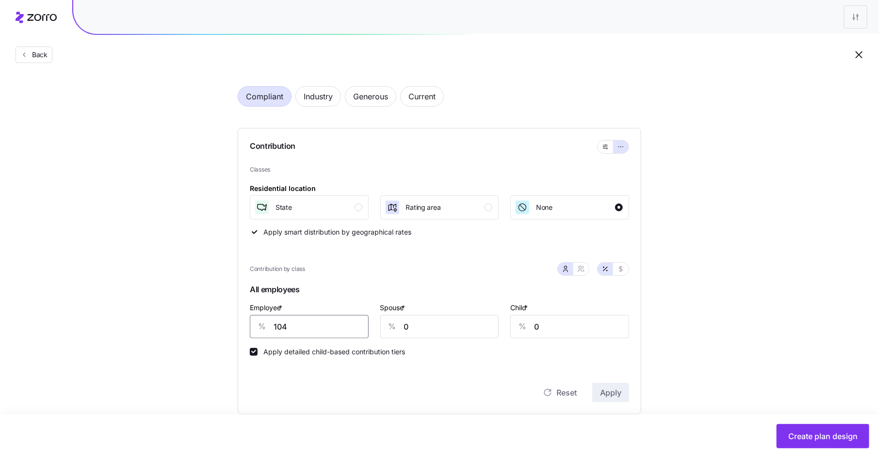
drag, startPoint x: 296, startPoint y: 328, endPoint x: 248, endPoint y: 327, distance: 48.0
click at [248, 327] on div "Contribution Classes Residential location State Rating area None Apply smart di…" at bounding box center [440, 271] width 404 height 287
type input "70"
type input "50"
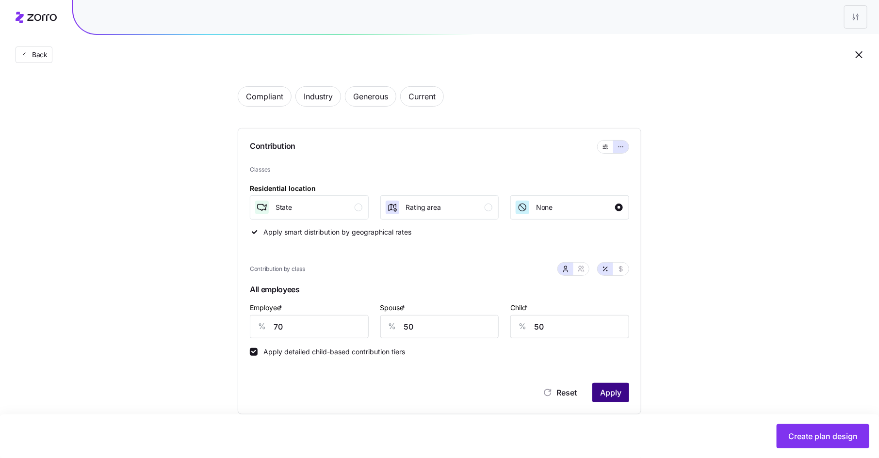
click at [618, 393] on span "Apply" at bounding box center [610, 393] width 21 height 12
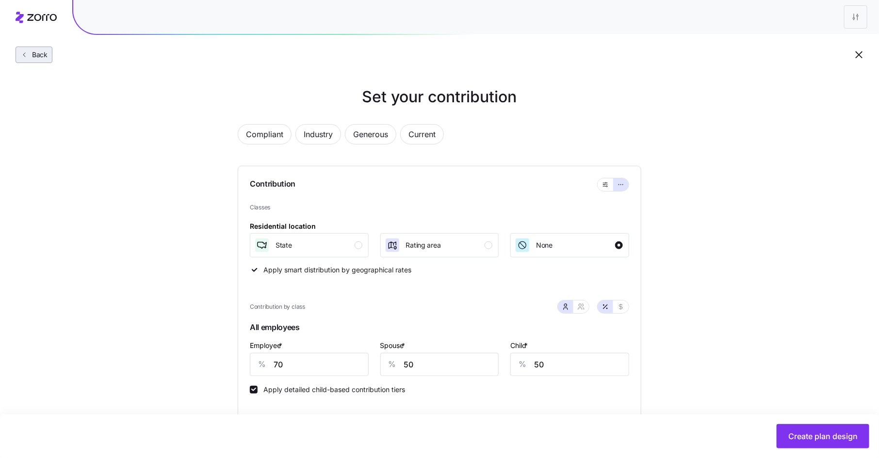
click at [41, 50] on span "Back" at bounding box center [37, 55] width 19 height 10
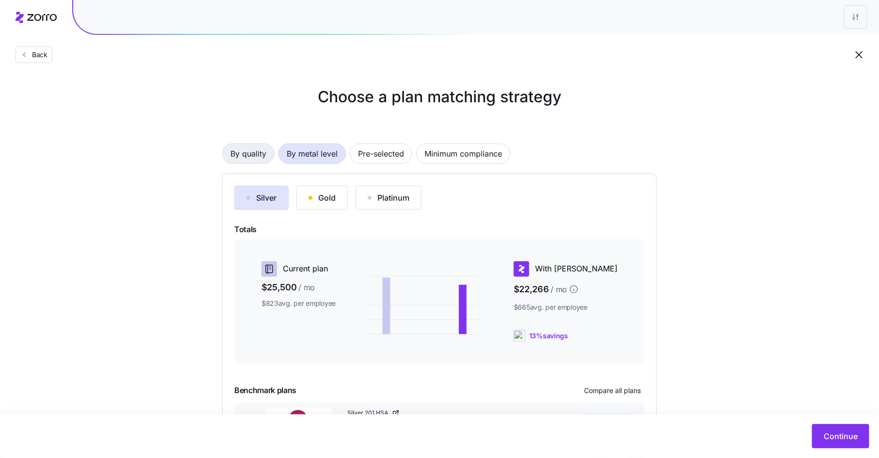
click at [258, 157] on span "By quality" at bounding box center [248, 153] width 36 height 19
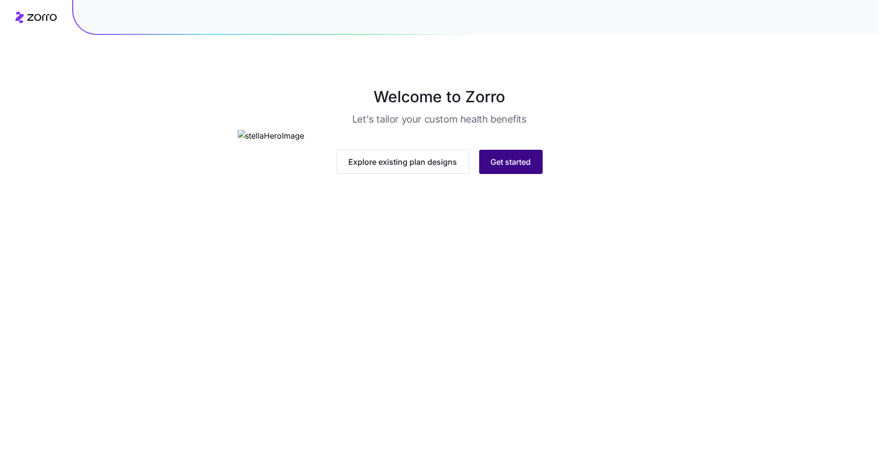
click at [516, 168] on span "Get started" at bounding box center [511, 162] width 40 height 12
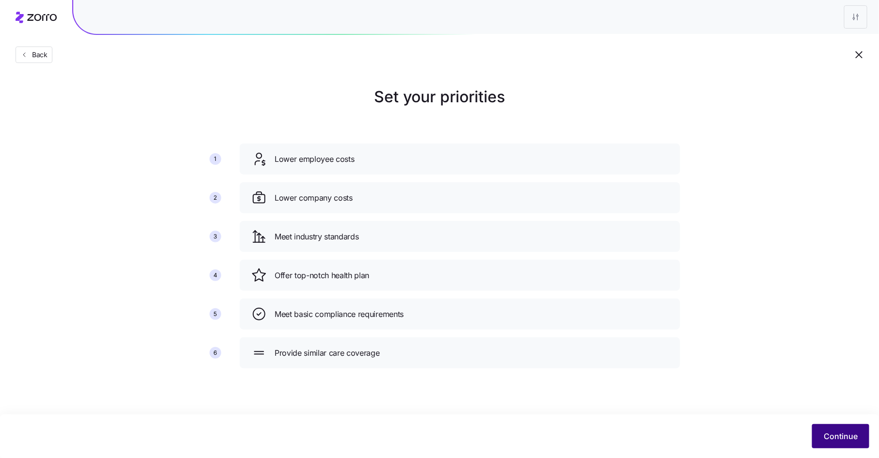
click at [832, 425] on button "Continue" at bounding box center [840, 436] width 57 height 24
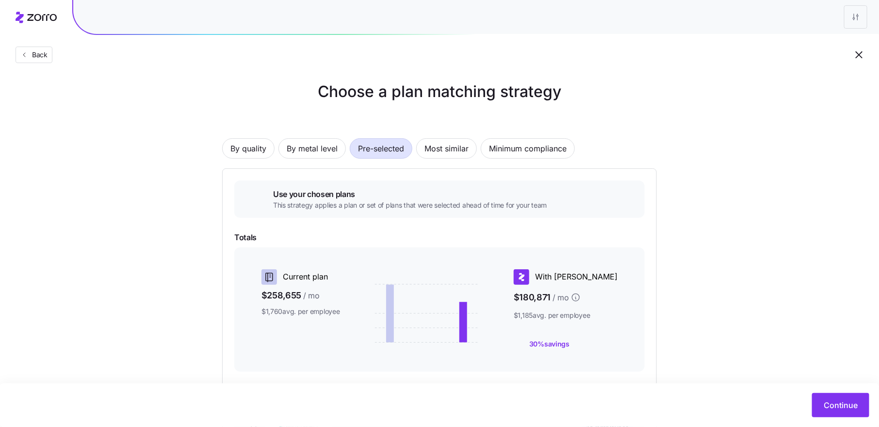
scroll to position [3, 0]
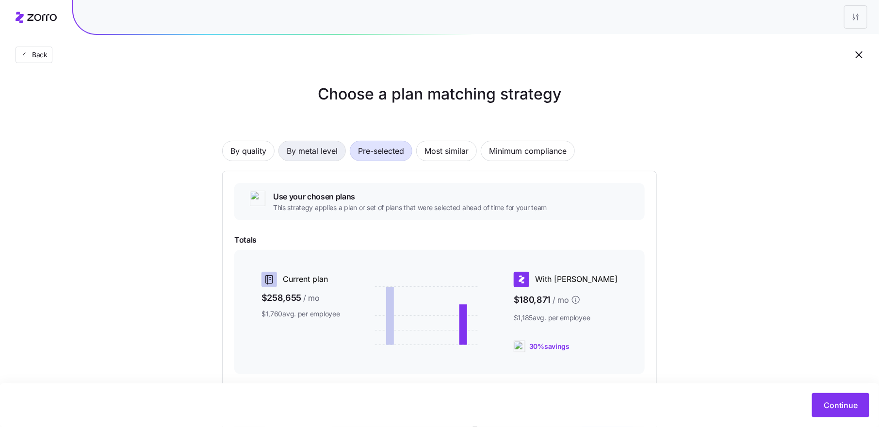
click at [312, 153] on span "By metal level" at bounding box center [312, 150] width 51 height 19
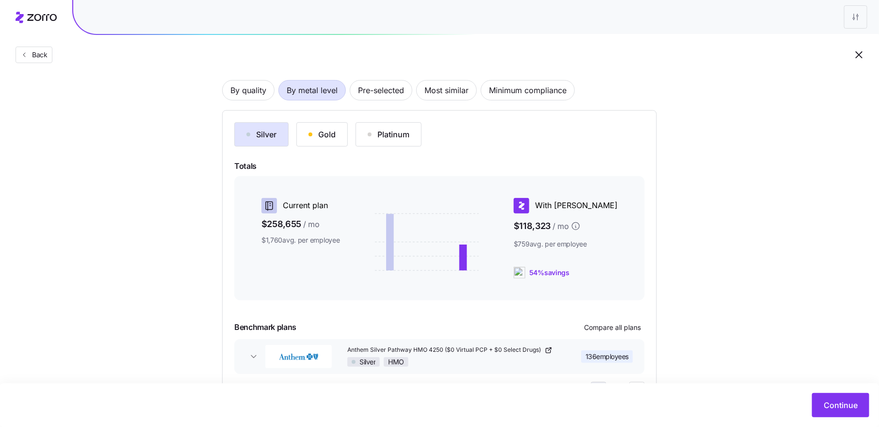
scroll to position [64, 0]
click at [322, 130] on div "Gold" at bounding box center [322, 134] width 27 height 12
click at [387, 95] on span "Pre-selected" at bounding box center [381, 89] width 46 height 19
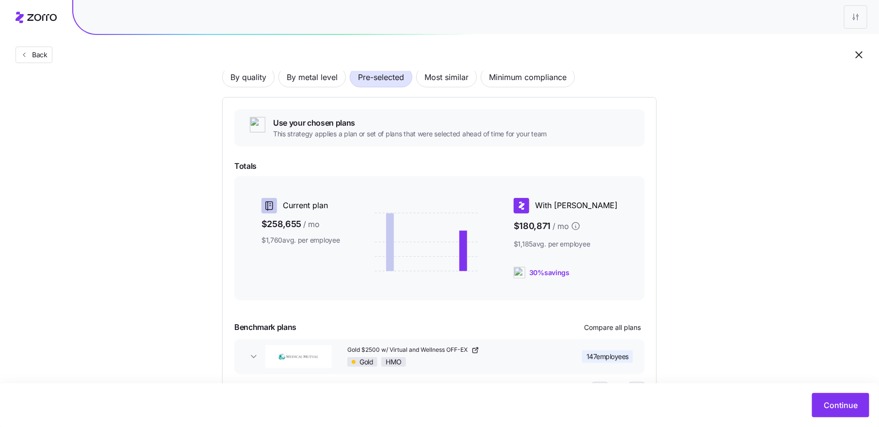
scroll to position [70, 0]
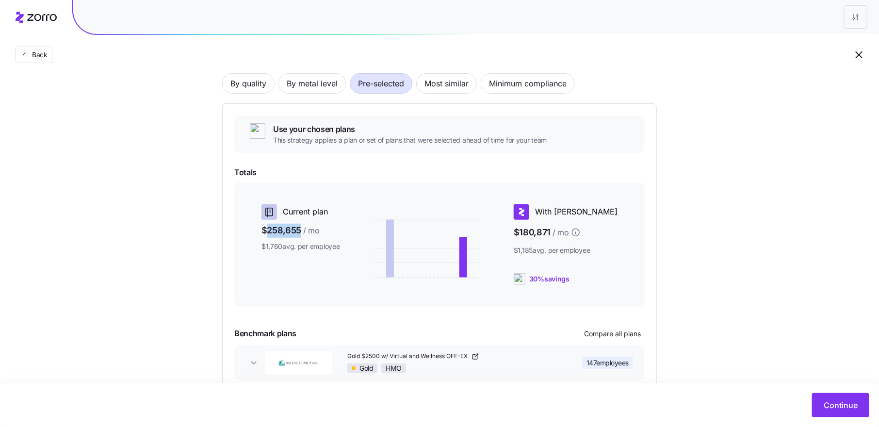
drag, startPoint x: 266, startPoint y: 231, endPoint x: 300, endPoint y: 231, distance: 34.0
click at [300, 231] on span "$258,655 / mo" at bounding box center [300, 231] width 79 height 14
drag, startPoint x: 546, startPoint y: 235, endPoint x: 576, endPoint y: 236, distance: 30.1
click at [576, 236] on span "$180,871 / mo" at bounding box center [566, 233] width 104 height 18
click at [570, 237] on span "$180,871 / mo" at bounding box center [566, 233] width 104 height 18
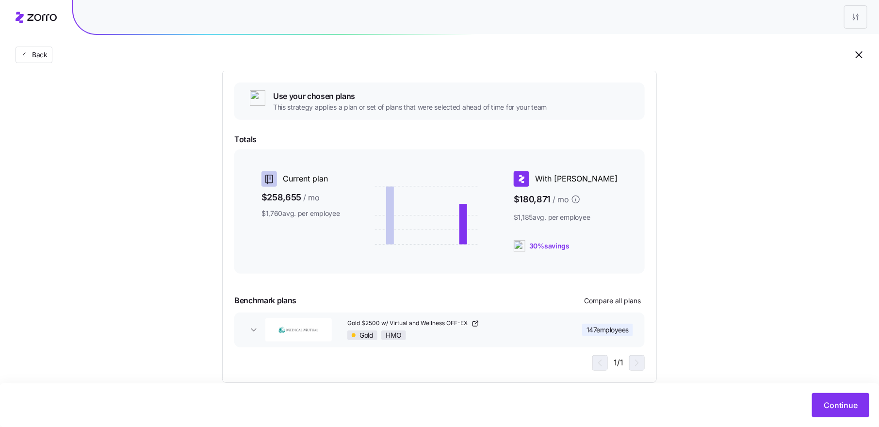
scroll to position [94, 0]
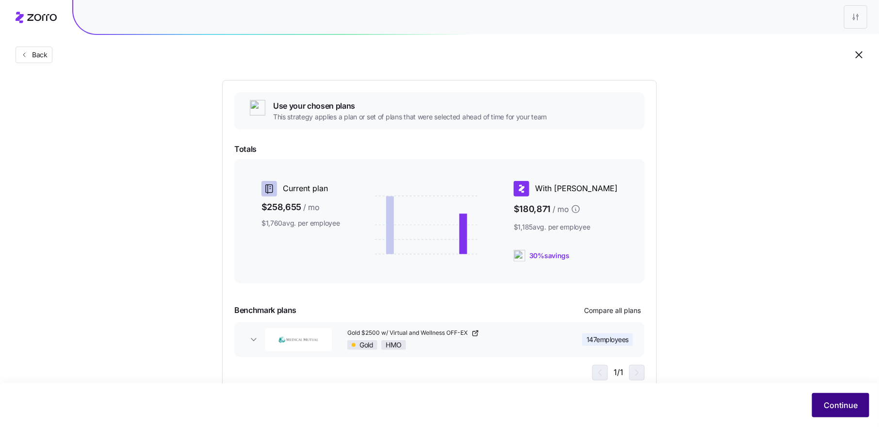
click at [849, 398] on button "Continue" at bounding box center [840, 405] width 57 height 24
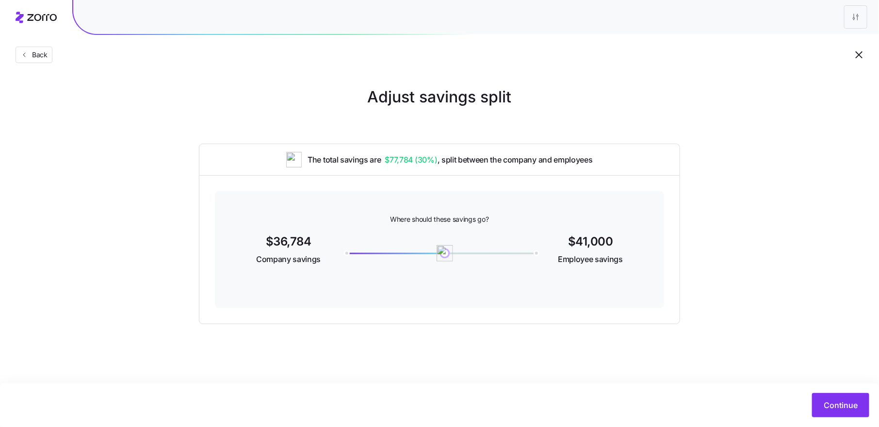
drag, startPoint x: 443, startPoint y: 255, endPoint x: 445, endPoint y: 260, distance: 5.1
click at [445, 260] on img at bounding box center [445, 253] width 16 height 16
drag, startPoint x: 445, startPoint y: 256, endPoint x: 522, endPoint y: 255, distance: 77.1
click at [522, 255] on img at bounding box center [522, 253] width 16 height 16
click at [831, 408] on span "Continue" at bounding box center [841, 405] width 34 height 12
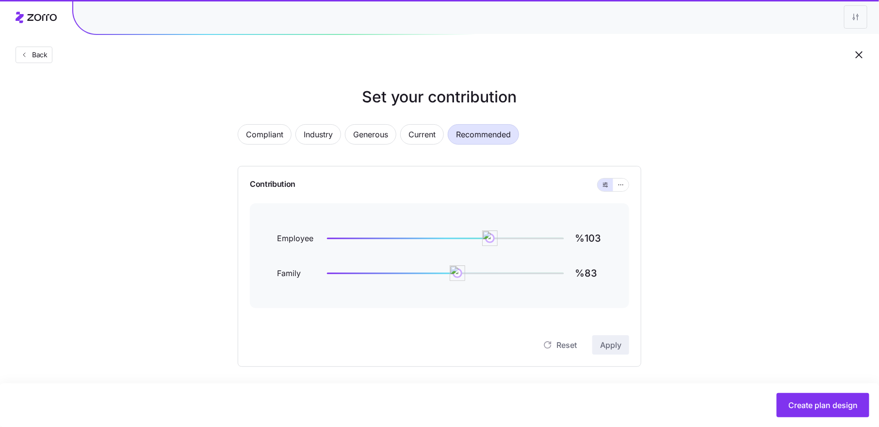
scroll to position [1, 0]
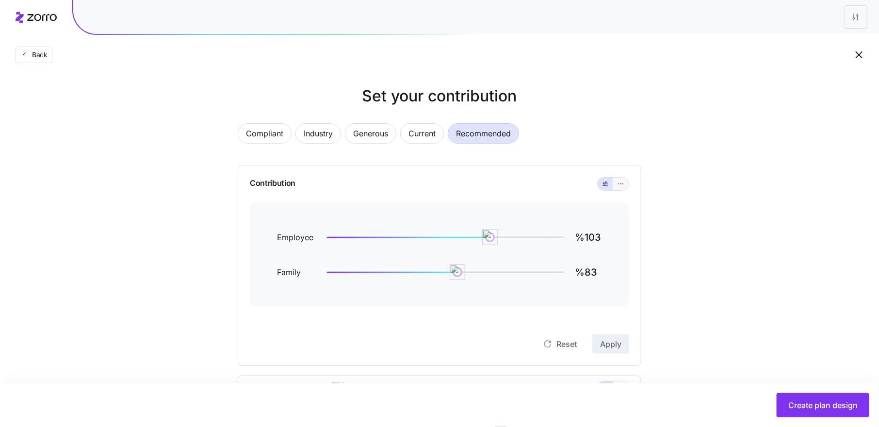
click at [623, 185] on icon "button" at bounding box center [620, 184] width 7 height 12
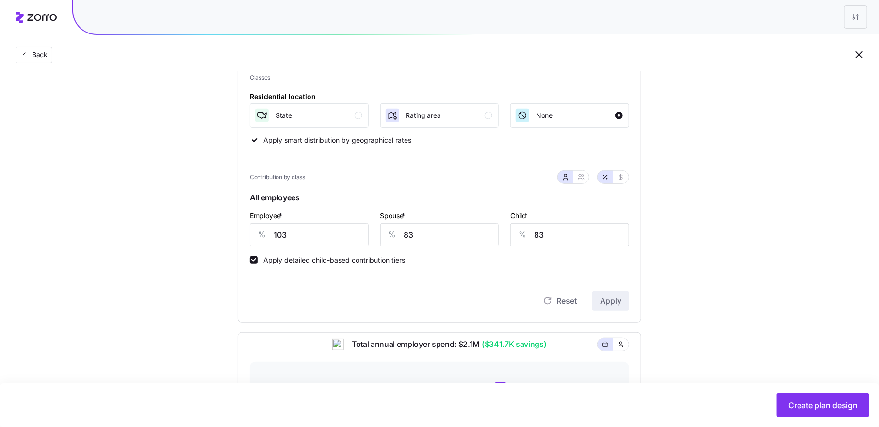
scroll to position [132, 0]
click at [281, 239] on input "103" at bounding box center [309, 232] width 119 height 23
type input "85"
type input "80"
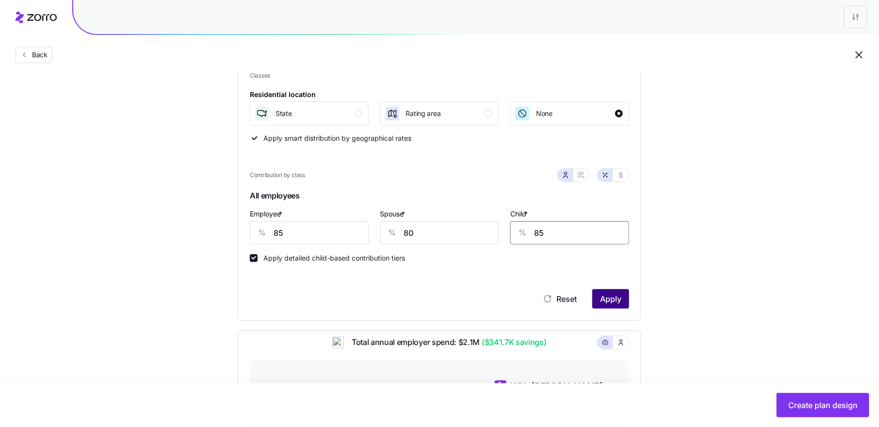
type input "85"
click at [610, 295] on span "Apply" at bounding box center [610, 299] width 21 height 12
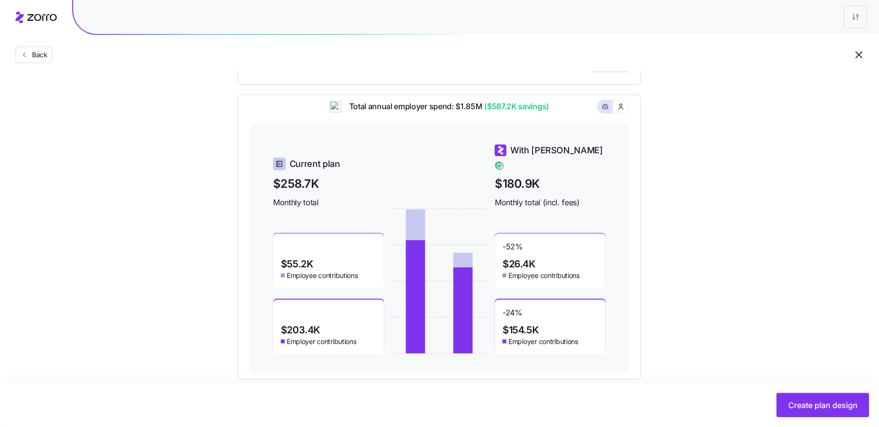
scroll to position [364, 0]
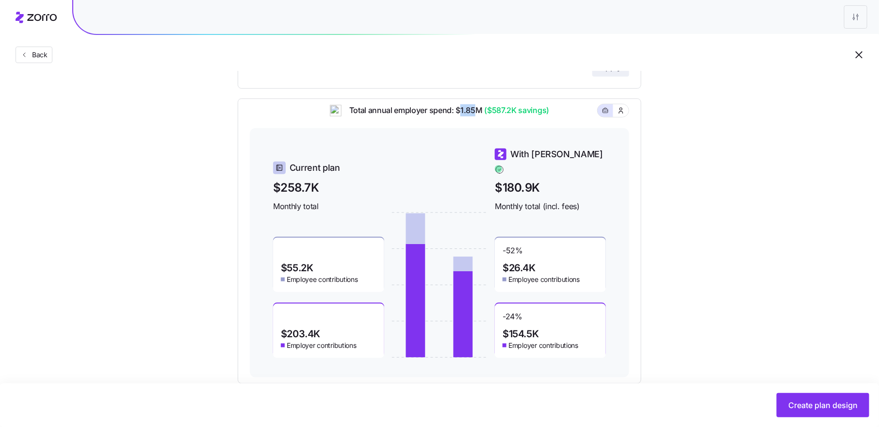
drag, startPoint x: 462, startPoint y: 118, endPoint x: 477, endPoint y: 118, distance: 15.0
click at [477, 116] on span "Total annual employer spend: $1.85M ($587.2K savings)" at bounding box center [445, 110] width 208 height 12
click at [513, 116] on span "($587.2K savings)" at bounding box center [516, 110] width 67 height 12
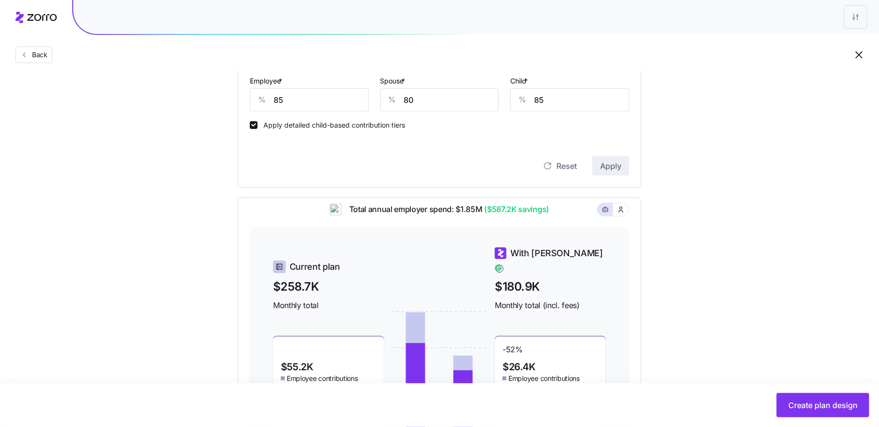
scroll to position [273, 0]
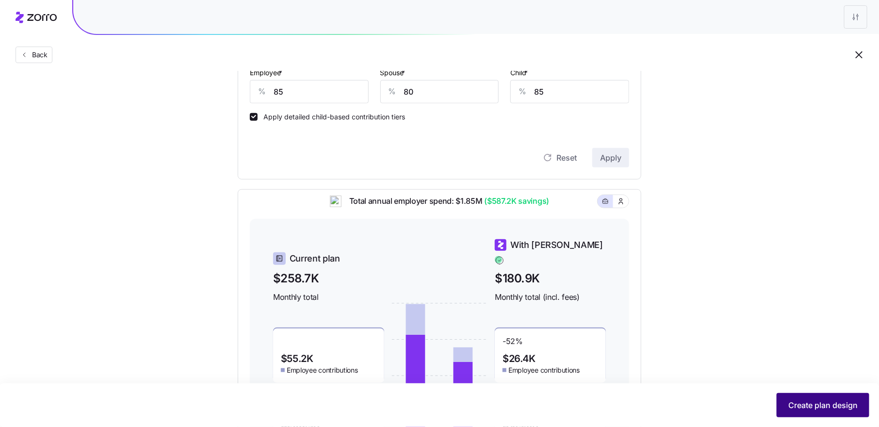
click at [812, 399] on button "Create plan design" at bounding box center [823, 405] width 93 height 24
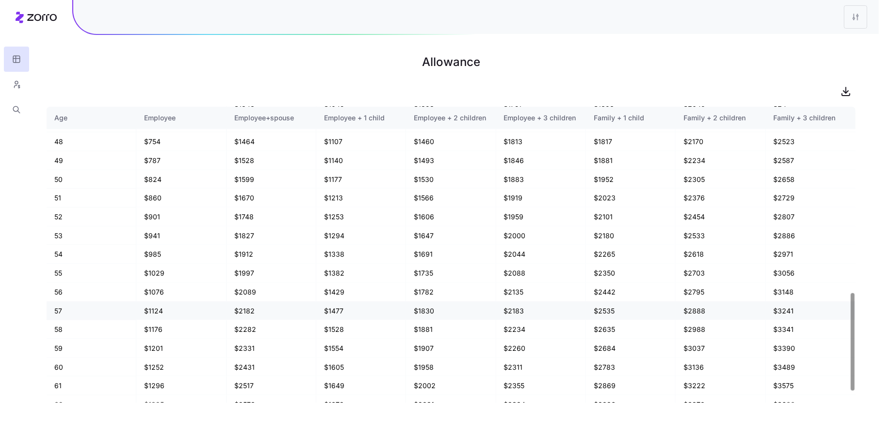
scroll to position [600, 0]
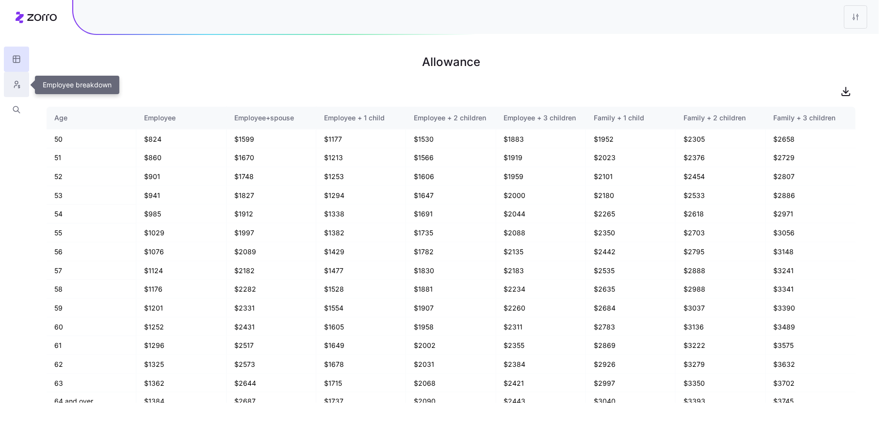
click at [20, 82] on icon "button" at bounding box center [16, 85] width 9 height 10
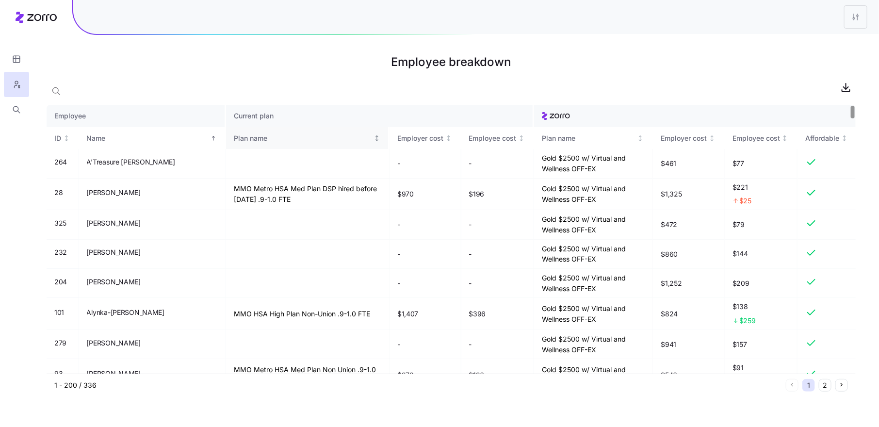
click at [377, 140] on icon "Not sorted" at bounding box center [377, 137] width 0 height 5
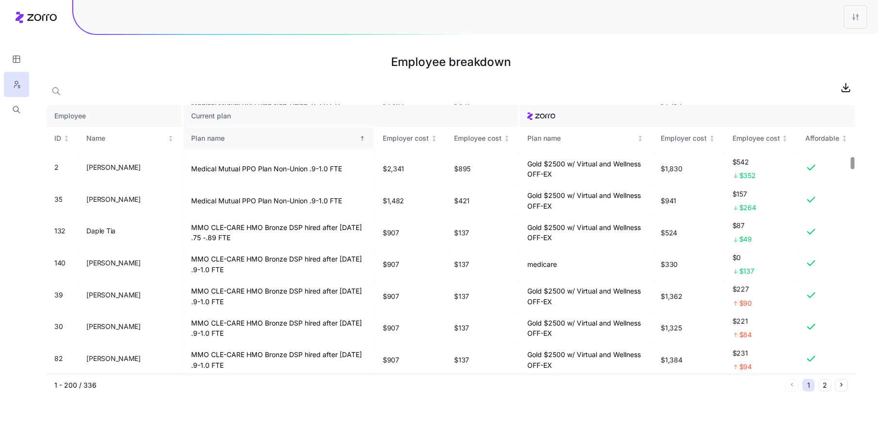
scroll to position [1209, 0]
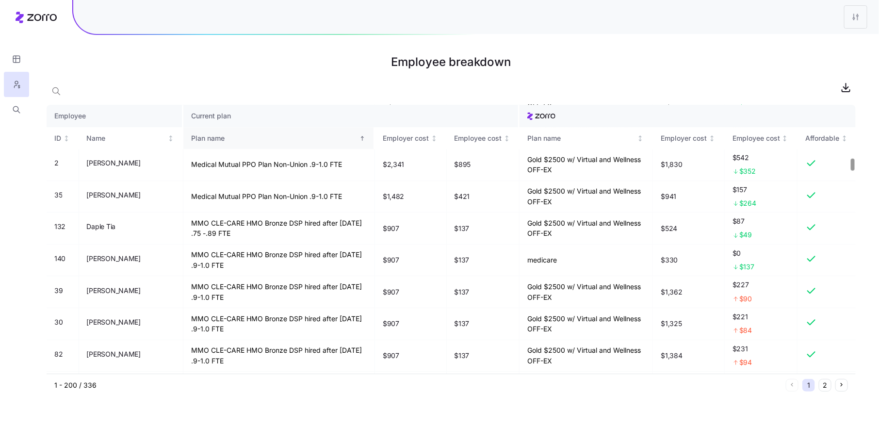
click at [854, 164] on div at bounding box center [852, 165] width 3 height 12
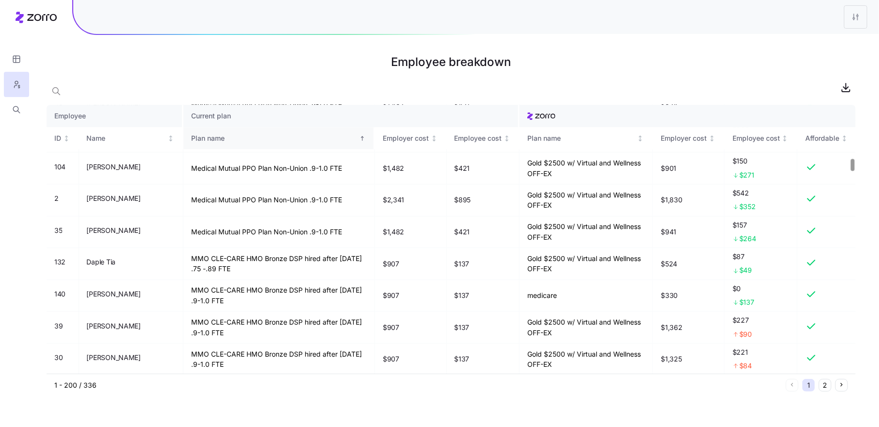
scroll to position [1270, 0]
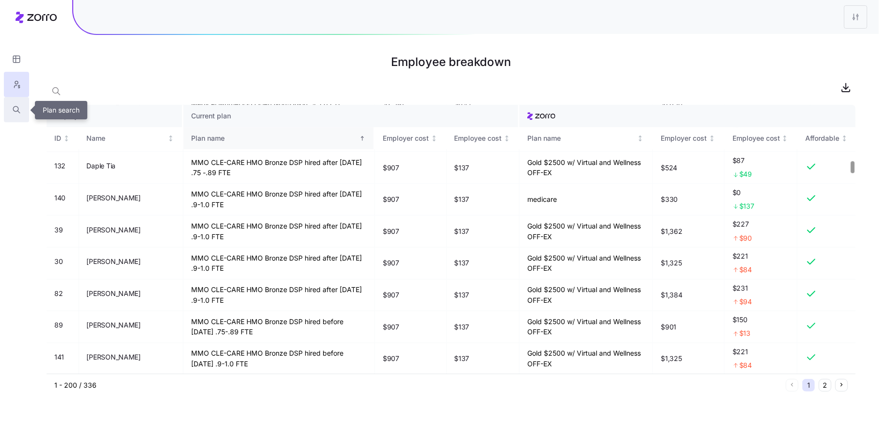
click at [17, 105] on icon "button" at bounding box center [16, 110] width 9 height 10
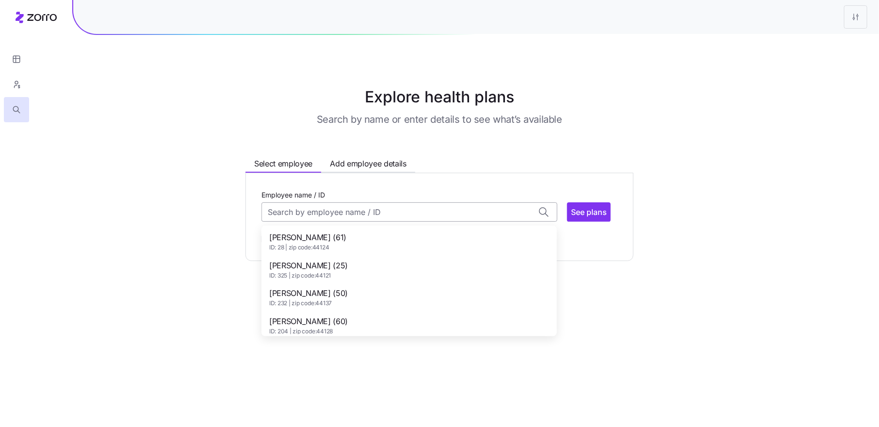
click at [300, 209] on input "Employee name / ID" at bounding box center [409, 211] width 296 height 19
click at [313, 237] on span "Anita Boley (63)" at bounding box center [308, 237] width 79 height 12
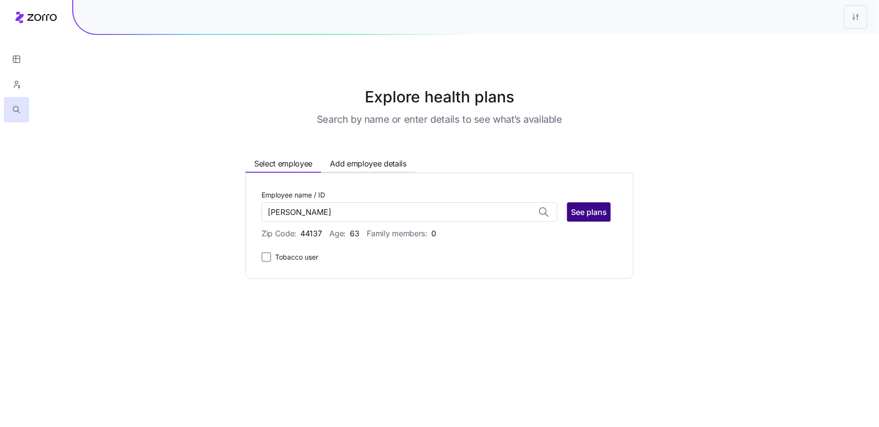
click at [585, 212] on span "See plans" at bounding box center [589, 212] width 36 height 12
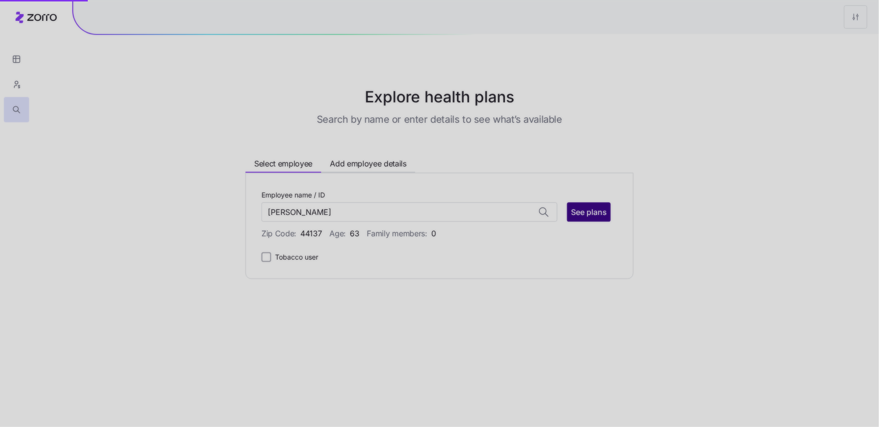
type input "Anita Boley (ID: 39)"
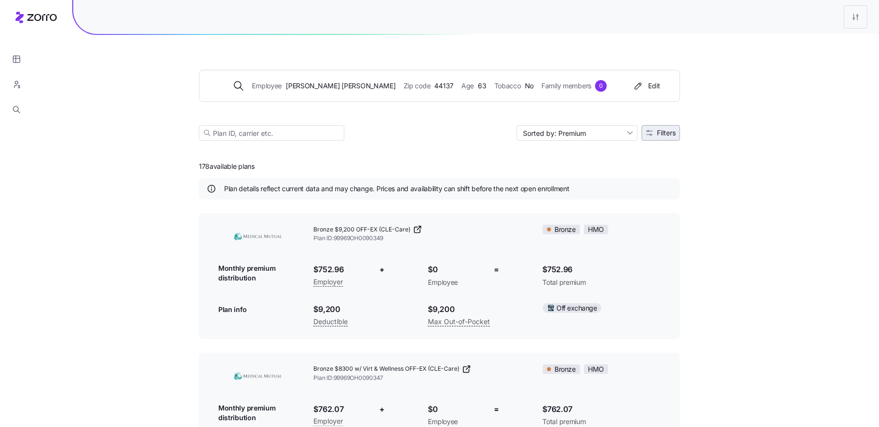
click at [666, 130] on span "Filters" at bounding box center [666, 133] width 19 height 7
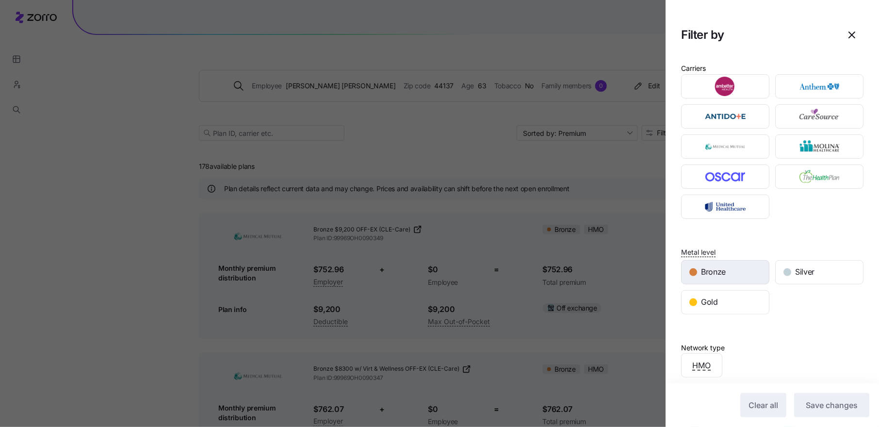
click at [724, 261] on div "Bronze" at bounding box center [725, 271] width 87 height 23
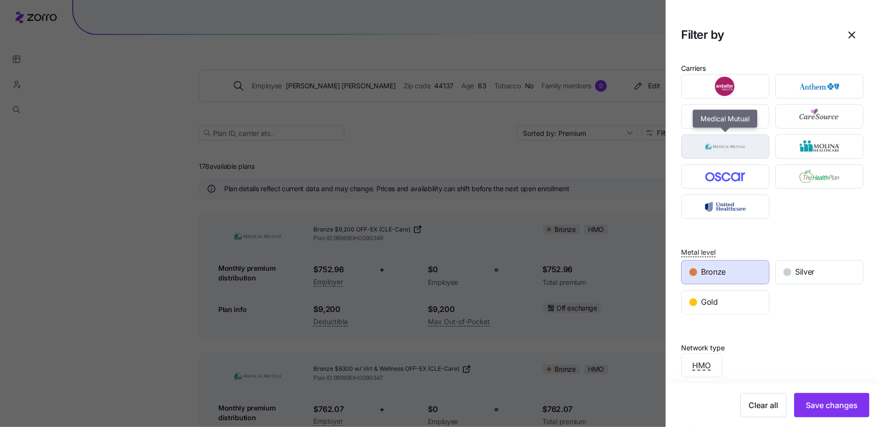
click at [728, 142] on img "button" at bounding box center [725, 146] width 71 height 19
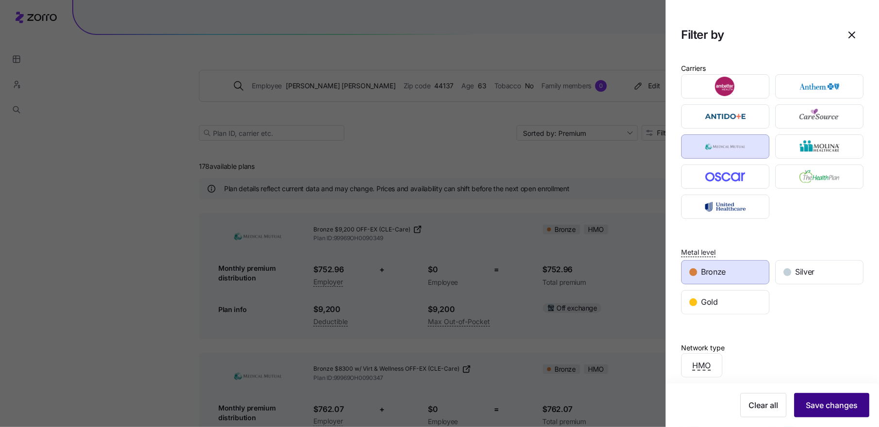
click at [828, 401] on span "Save changes" at bounding box center [832, 405] width 52 height 12
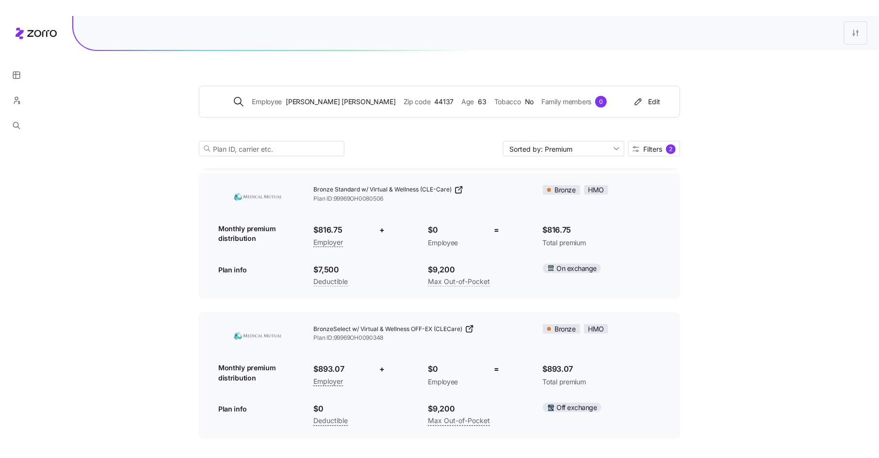
scroll to position [475, 0]
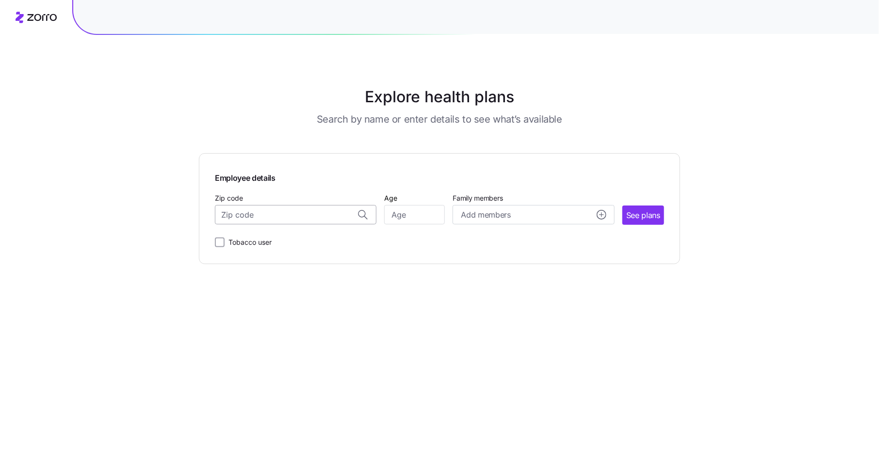
click at [310, 214] on input "Zip code" at bounding box center [296, 214] width 162 height 19
click at [241, 216] on input "48094" at bounding box center [296, 214] width 162 height 19
click at [275, 236] on span "48084, Oakland County, MI" at bounding box center [294, 241] width 136 height 12
type input "48084, Oakland County, MI"
click at [418, 219] on input "Age" at bounding box center [414, 214] width 61 height 19
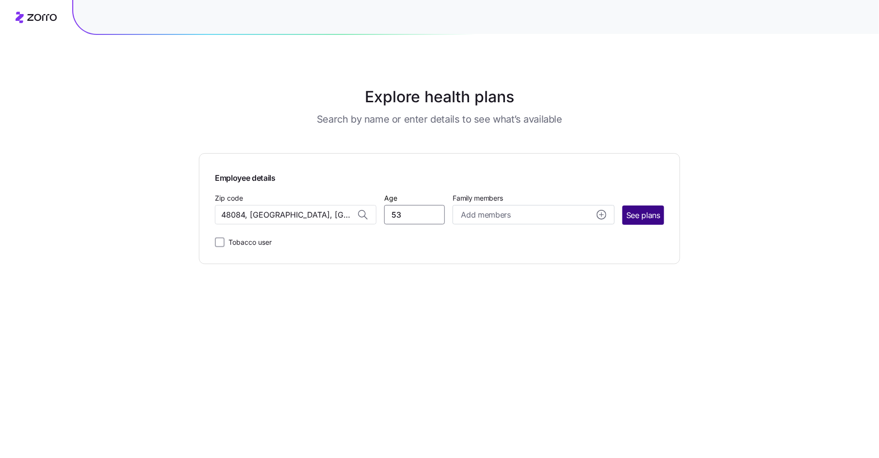
type input "53"
click at [645, 215] on span "See plans" at bounding box center [643, 216] width 34 height 12
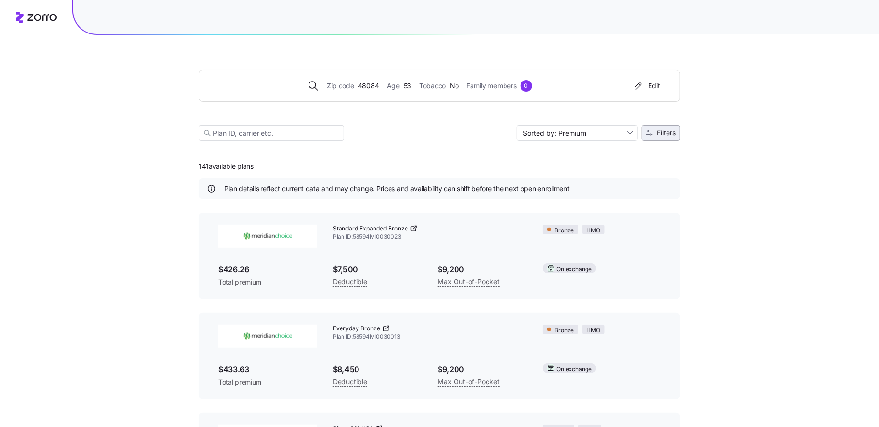
click at [667, 139] on button "Filters" at bounding box center [661, 133] width 38 height 16
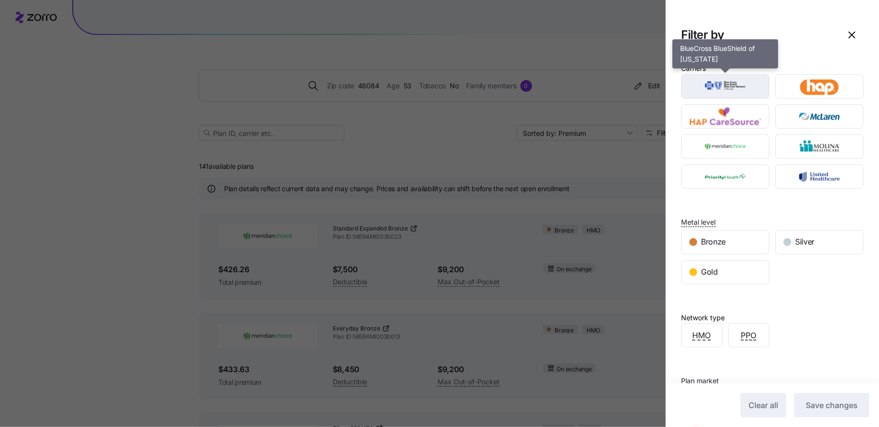
click at [744, 79] on img "button" at bounding box center [725, 86] width 71 height 19
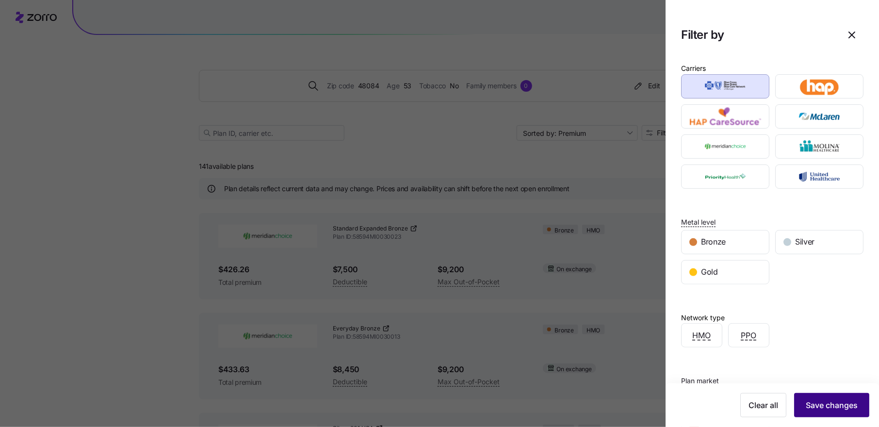
click at [830, 407] on span "Save changes" at bounding box center [832, 405] width 52 height 12
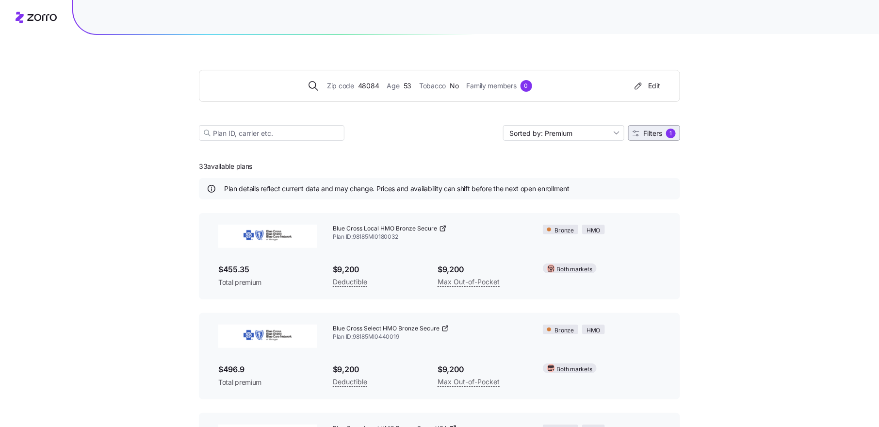
click at [657, 134] on span "Filters" at bounding box center [652, 133] width 19 height 7
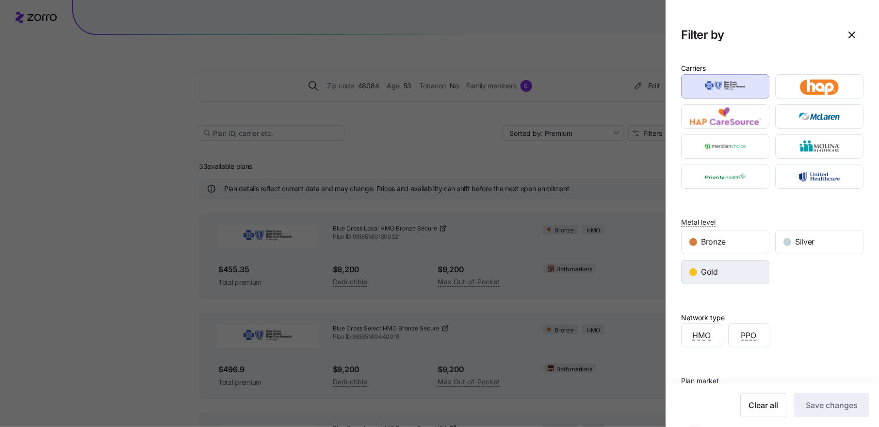
click at [751, 267] on div "Gold" at bounding box center [725, 271] width 87 height 23
click at [843, 402] on span "Save changes" at bounding box center [832, 405] width 52 height 12
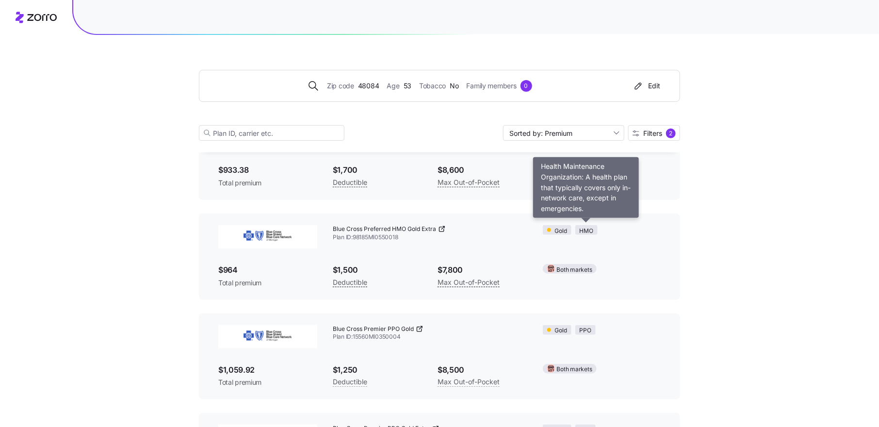
scroll to position [185, 0]
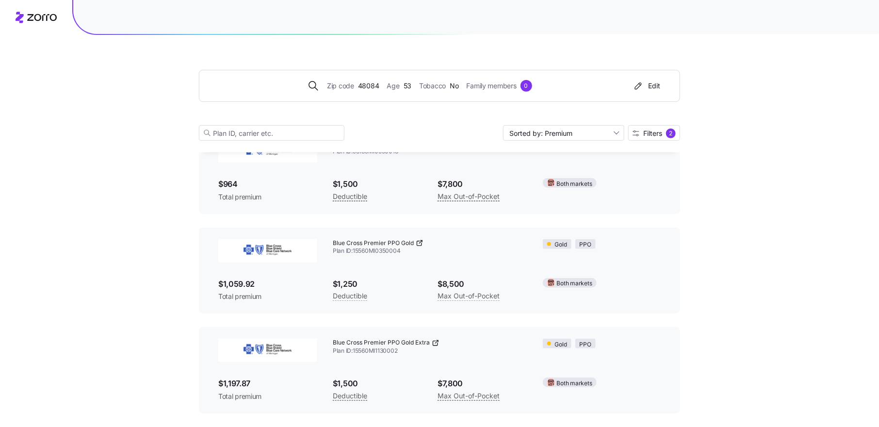
click at [647, 141] on div "Zip code 48084 Age 53 Tobacco No Family members 0 Edit Sorted by: Premium Filte…" at bounding box center [439, 93] width 481 height 117
click at [649, 135] on span "Filters" at bounding box center [652, 133] width 19 height 7
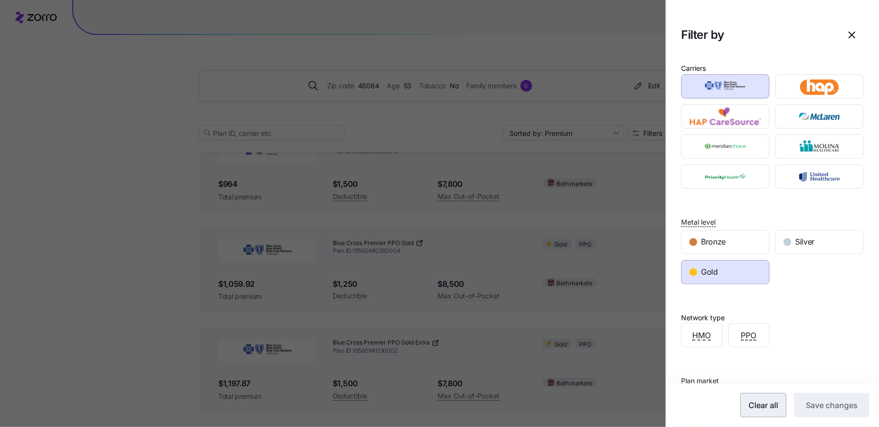
click at [780, 405] on button "Clear all" at bounding box center [763, 405] width 46 height 24
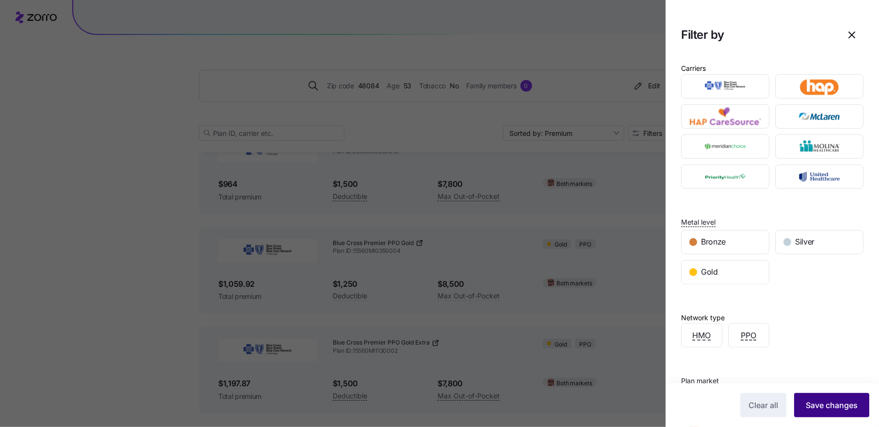
click at [820, 403] on span "Save changes" at bounding box center [832, 405] width 52 height 12
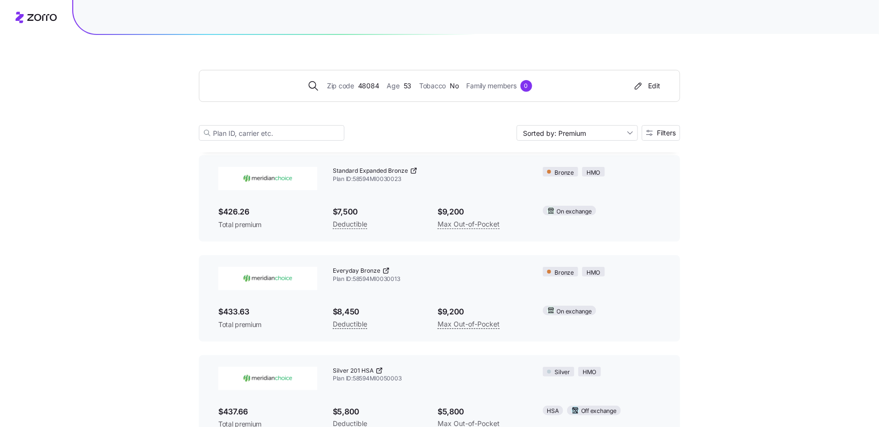
scroll to position [0, 0]
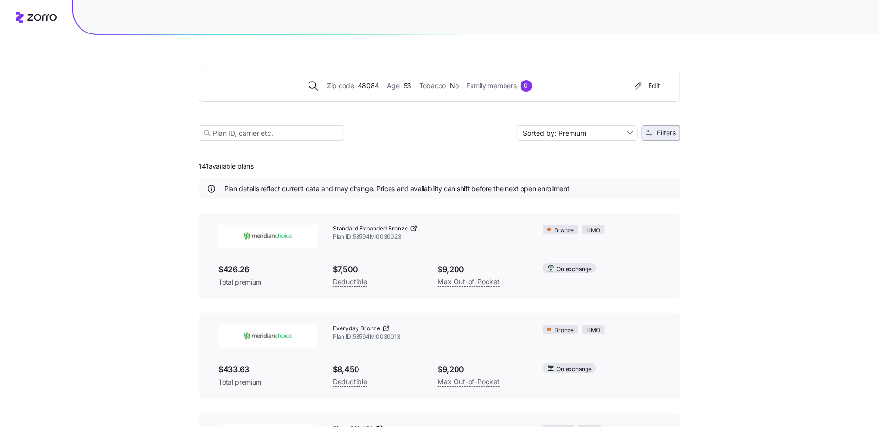
click at [670, 136] on span "Filters" at bounding box center [666, 133] width 19 height 7
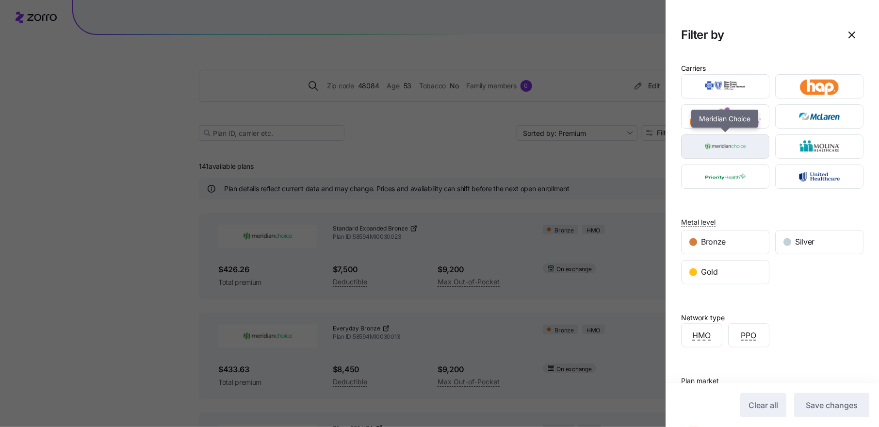
click at [744, 149] on img "button" at bounding box center [725, 146] width 71 height 19
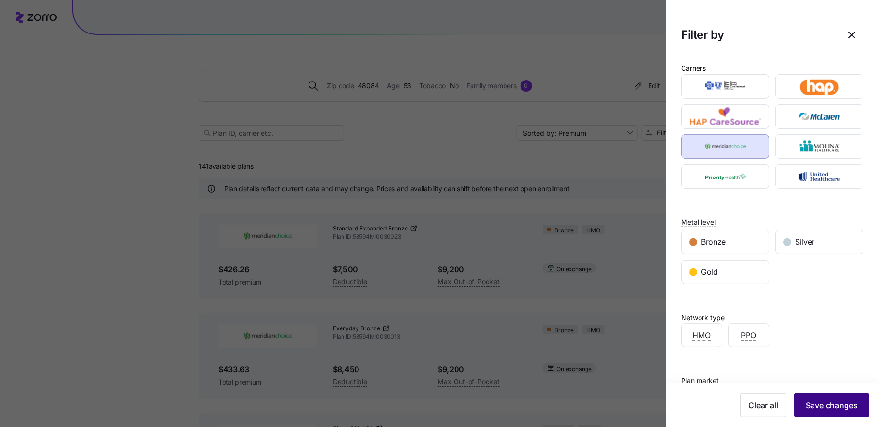
click at [830, 402] on span "Save changes" at bounding box center [832, 405] width 52 height 12
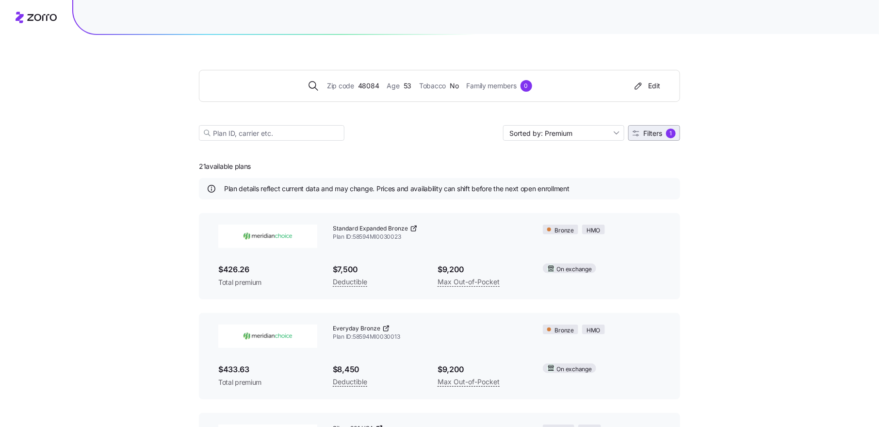
click at [656, 130] on span "Filters" at bounding box center [652, 133] width 19 height 7
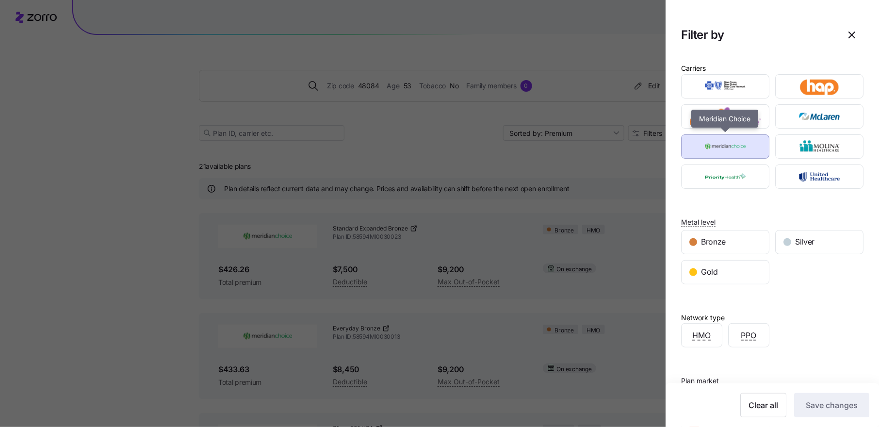
click at [723, 147] on img "button" at bounding box center [725, 146] width 71 height 19
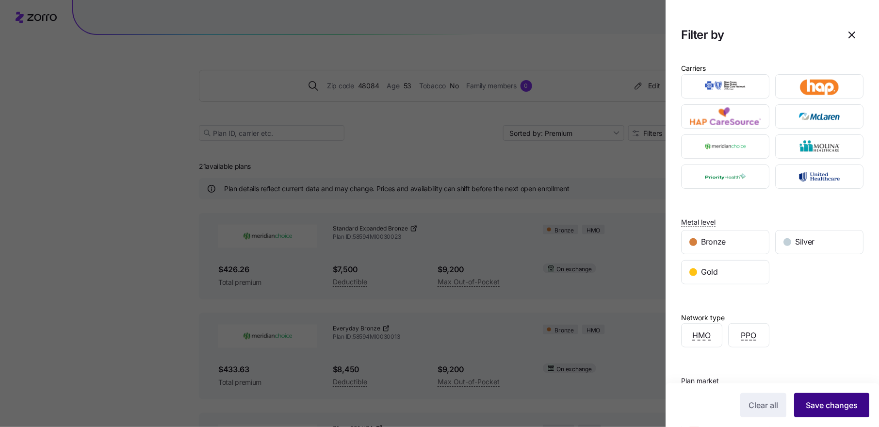
click at [821, 400] on span "Save changes" at bounding box center [832, 405] width 52 height 12
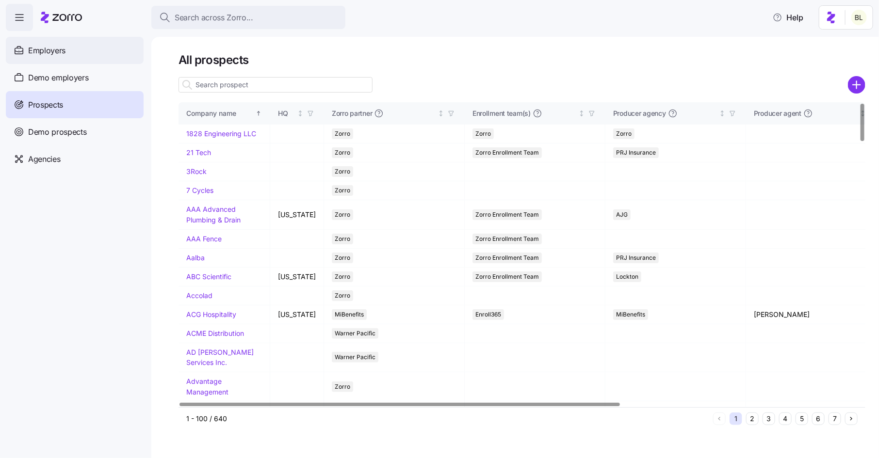
click at [82, 54] on div "Employers" at bounding box center [75, 50] width 138 height 27
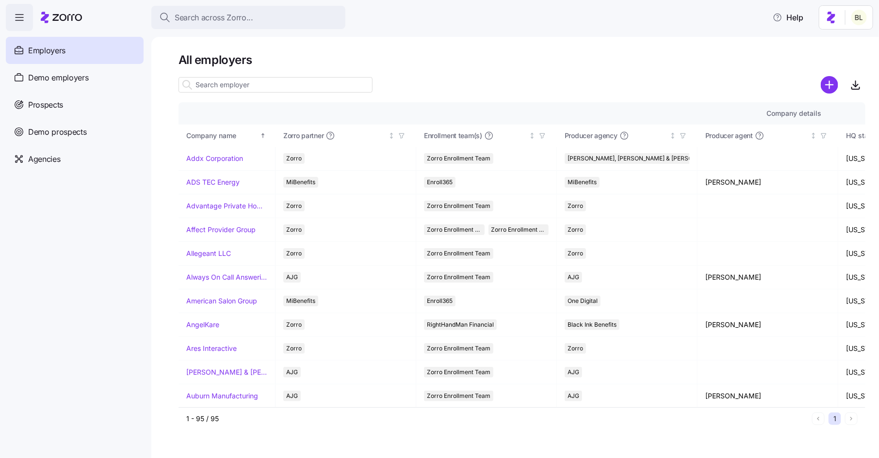
click at [248, 84] on input at bounding box center [276, 85] width 194 height 16
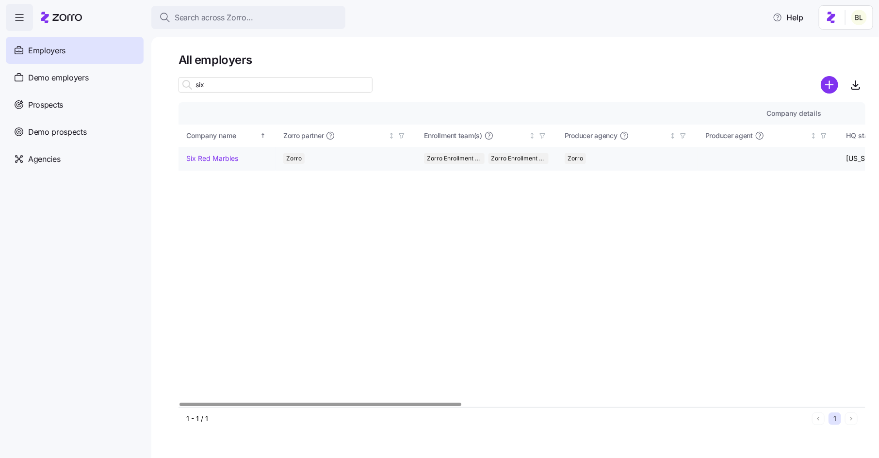
type input "six"
click at [210, 152] on td "Six Red Marbles" at bounding box center [227, 159] width 97 height 24
click at [210, 158] on link "Six Red Marbles" at bounding box center [212, 159] width 52 height 10
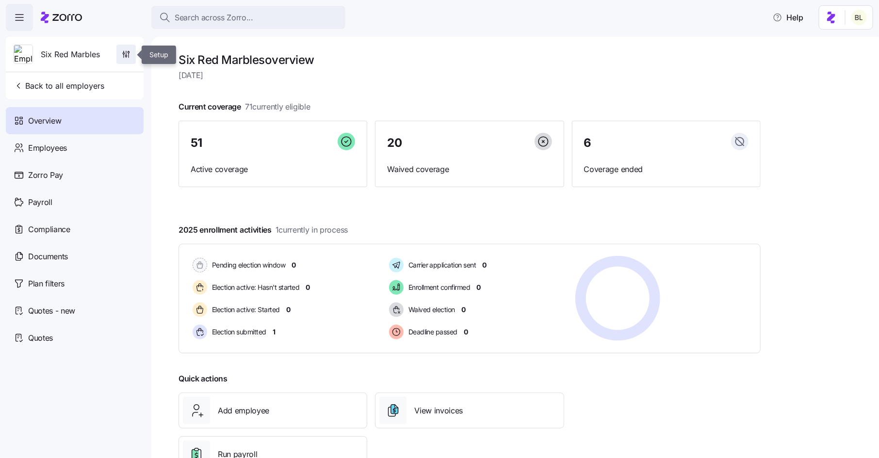
click at [130, 56] on icon "button" at bounding box center [126, 54] width 10 height 10
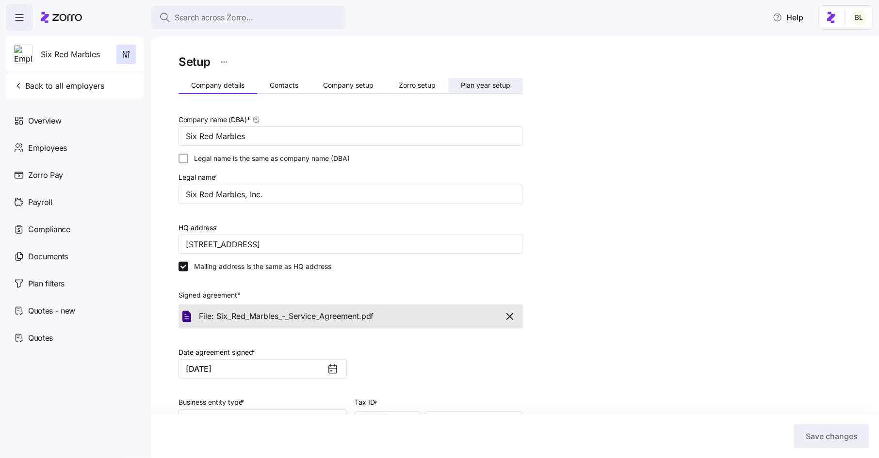
click at [489, 82] on span "Plan year setup" at bounding box center [485, 85] width 49 height 7
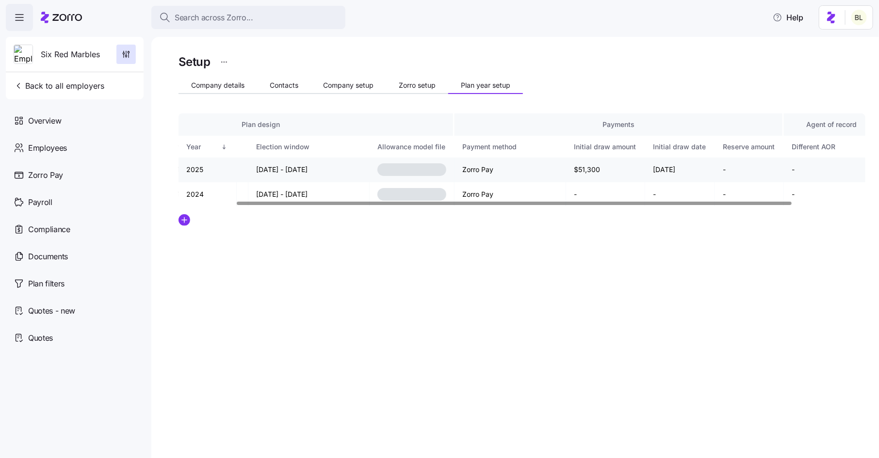
scroll to position [0, 162]
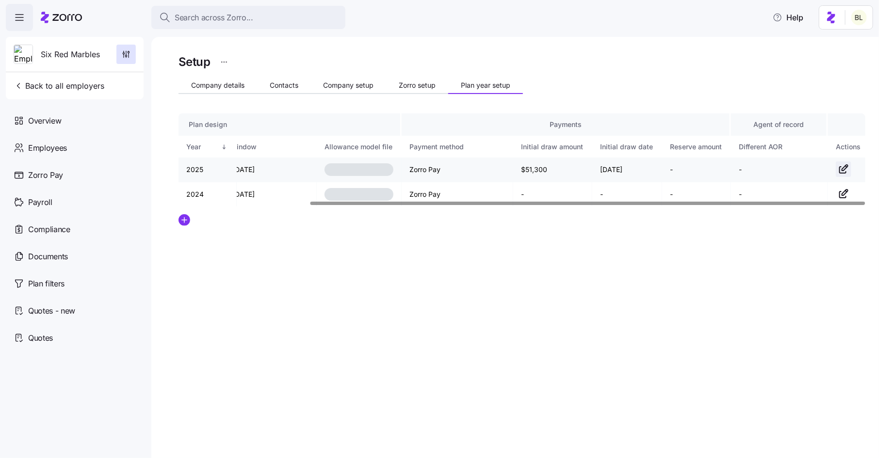
click at [841, 167] on icon "button" at bounding box center [844, 169] width 12 height 12
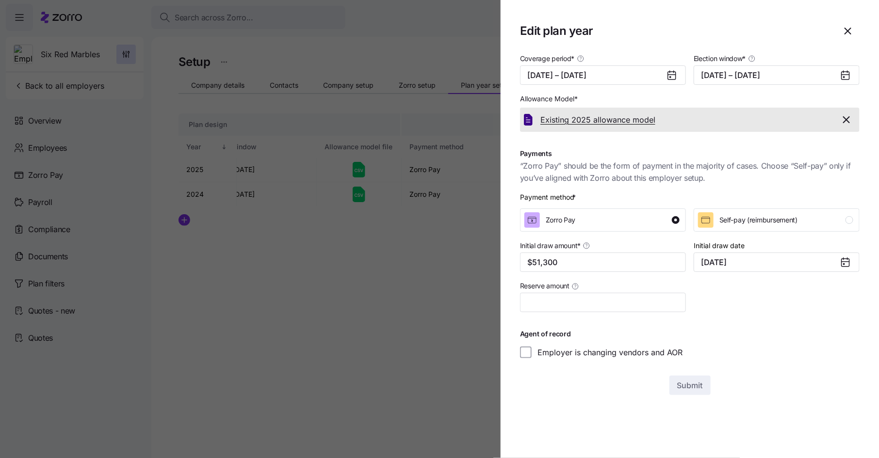
click at [624, 123] on span "Existing 2025 allowance model" at bounding box center [597, 120] width 115 height 12
click at [849, 116] on icon "button" at bounding box center [847, 120] width 12 height 12
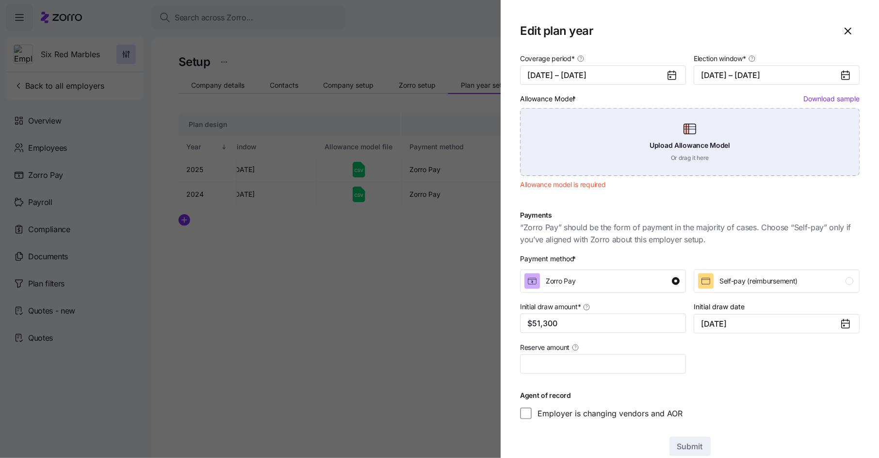
click at [736, 130] on div "Upload Allowance Model Or drag it here" at bounding box center [690, 142] width 340 height 68
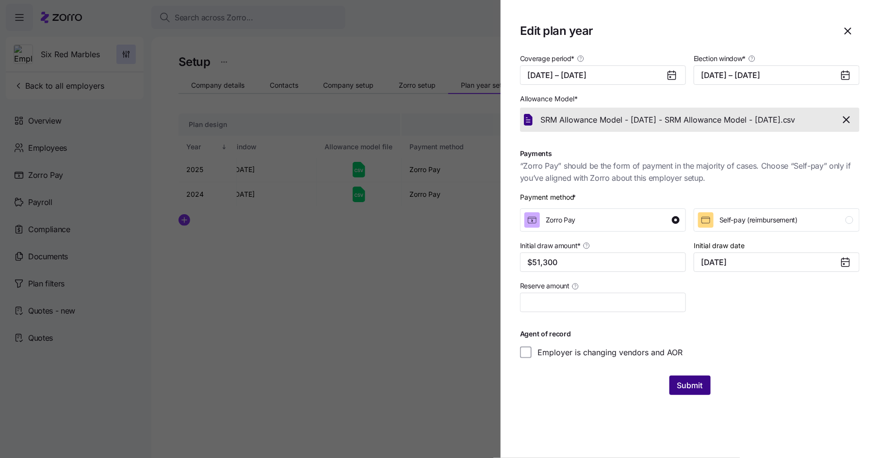
click at [694, 390] on span "Submit" at bounding box center [690, 386] width 26 height 12
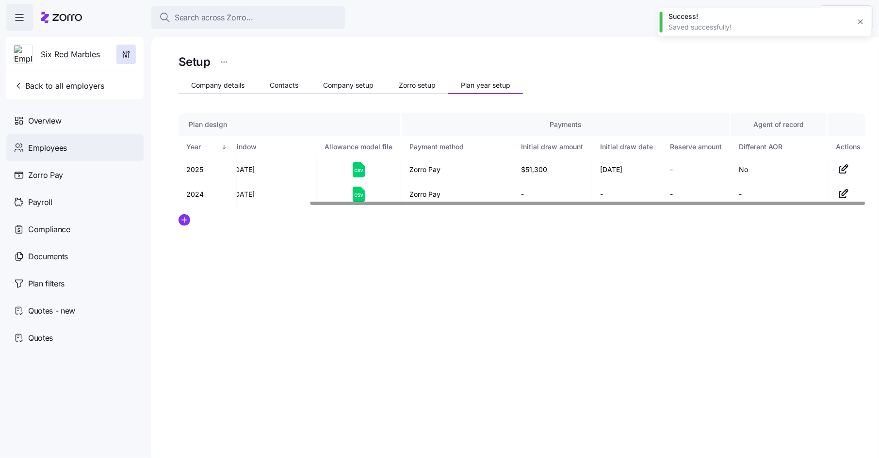
click at [78, 144] on div "Employees" at bounding box center [75, 147] width 138 height 27
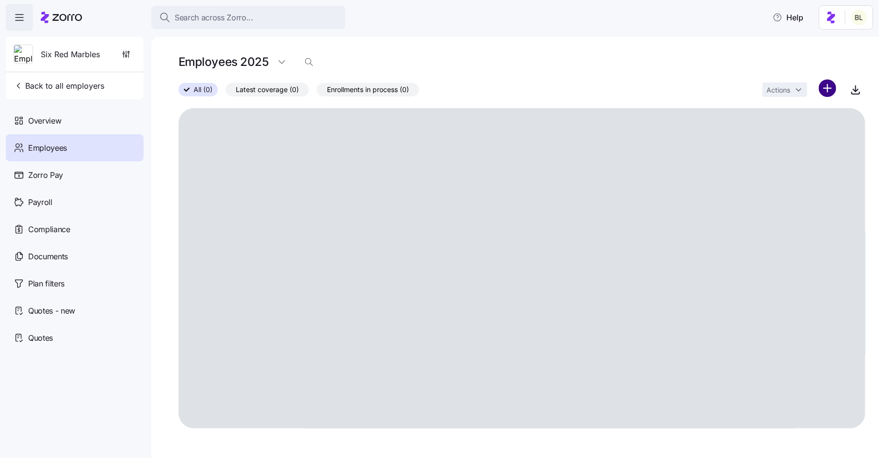
click at [828, 84] on html "Search across Zorro... Help Six Red Marbles Back to all employers Overview Empl…" at bounding box center [439, 226] width 879 height 453
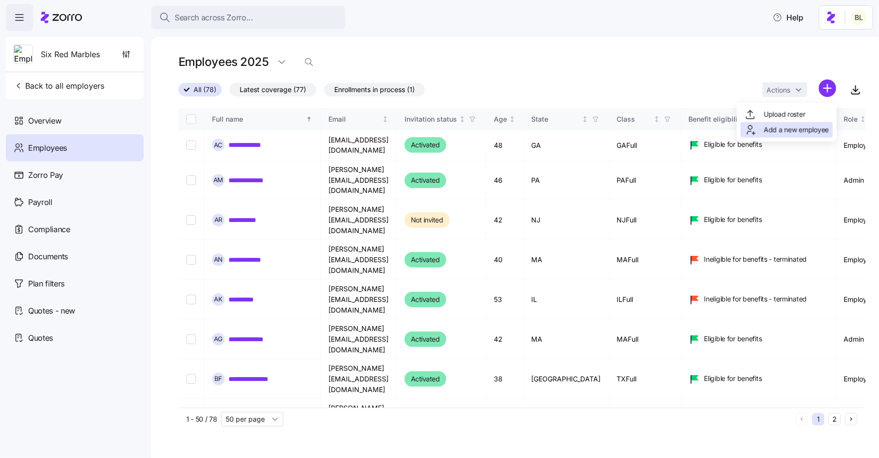
click at [801, 130] on span "Add a new employee" at bounding box center [796, 130] width 65 height 10
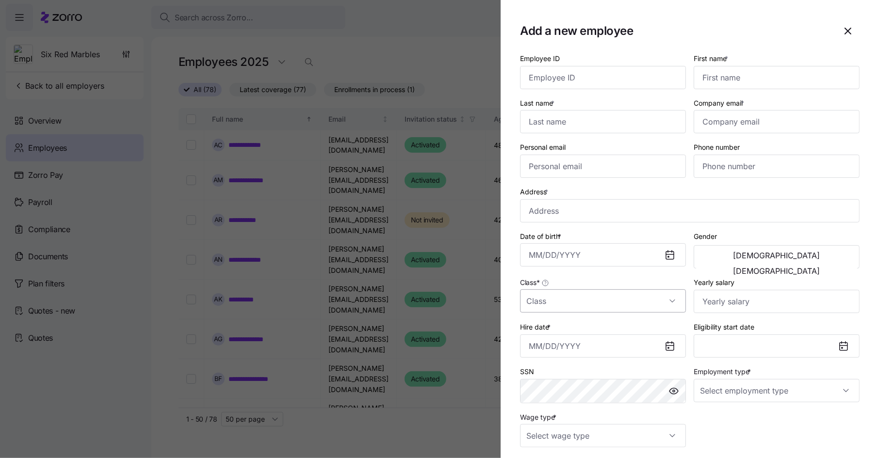
click at [603, 303] on input "Class *" at bounding box center [603, 301] width 166 height 23
click at [764, 321] on div "Eligibility start date" at bounding box center [777, 339] width 174 height 45
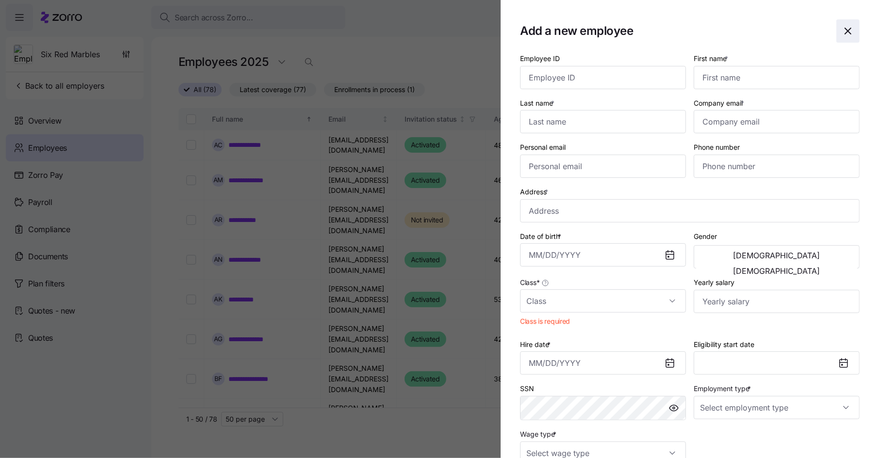
click at [848, 33] on icon "button" at bounding box center [848, 31] width 12 height 12
